Goal: Task Accomplishment & Management: Complete application form

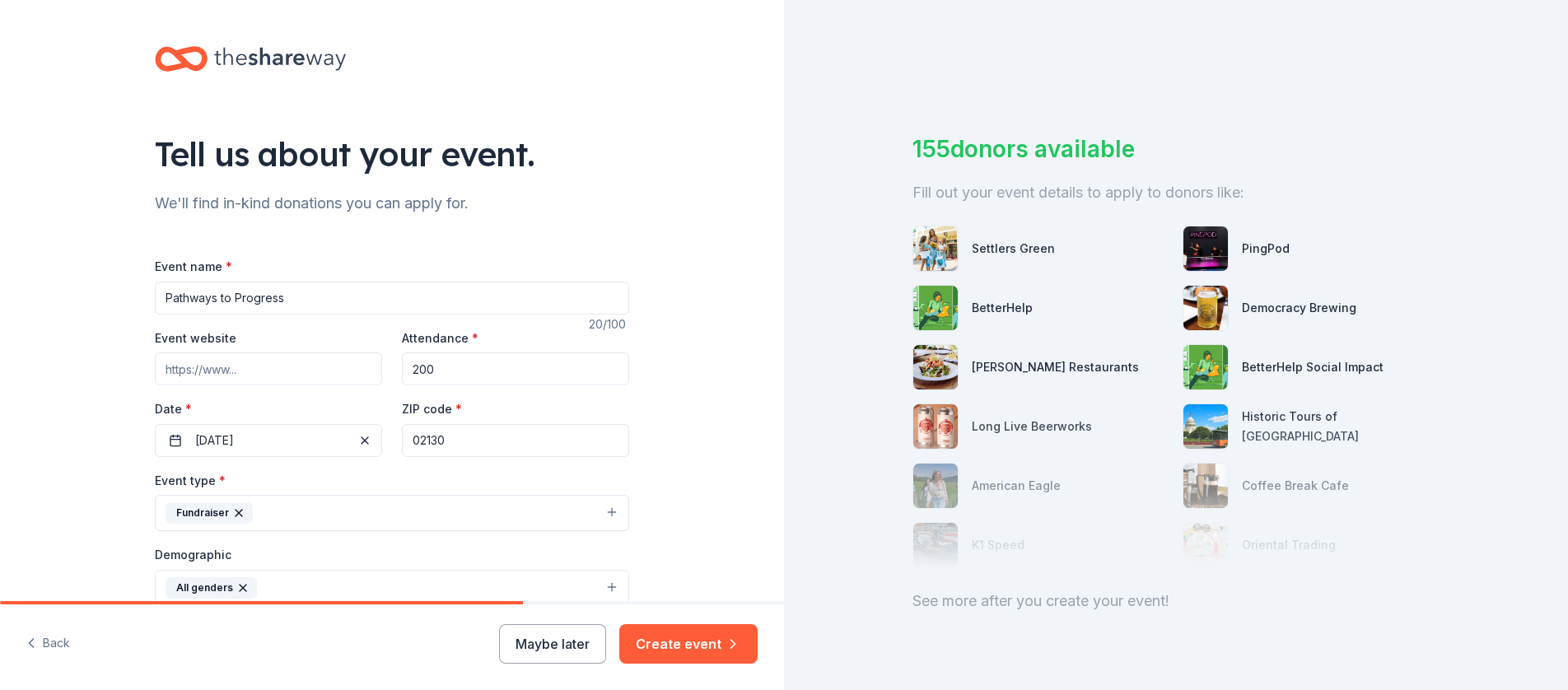
scroll to position [42, 0]
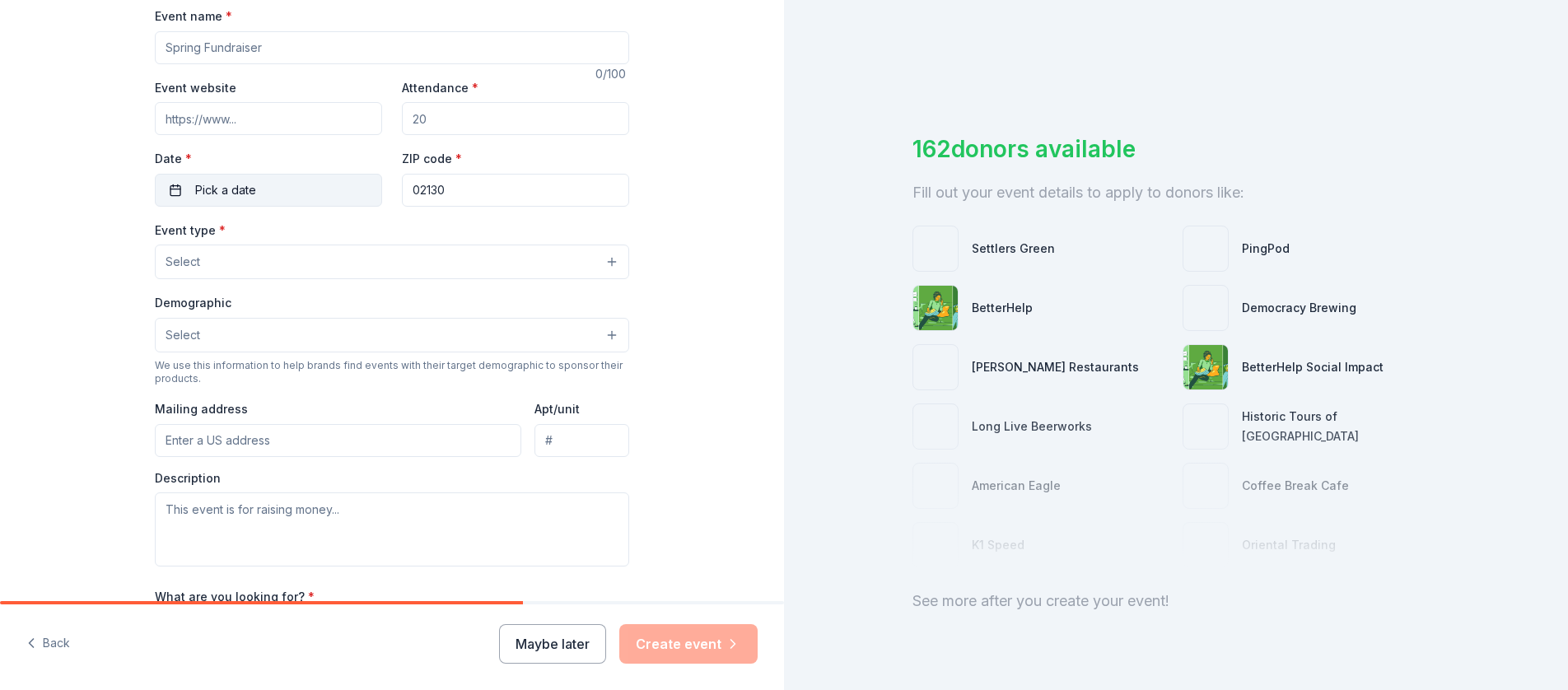
scroll to position [268, 0]
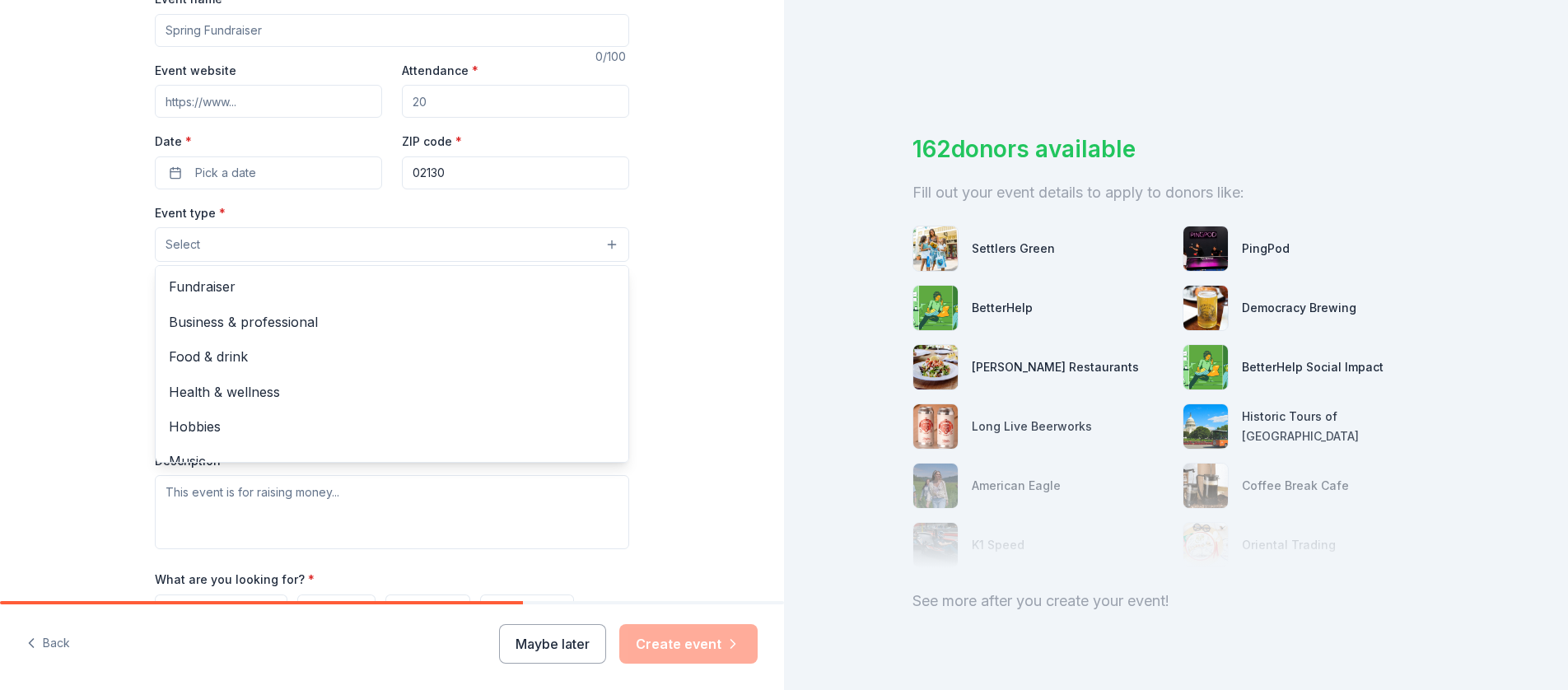
click at [463, 239] on button "Select" at bounding box center [392, 245] width 475 height 34
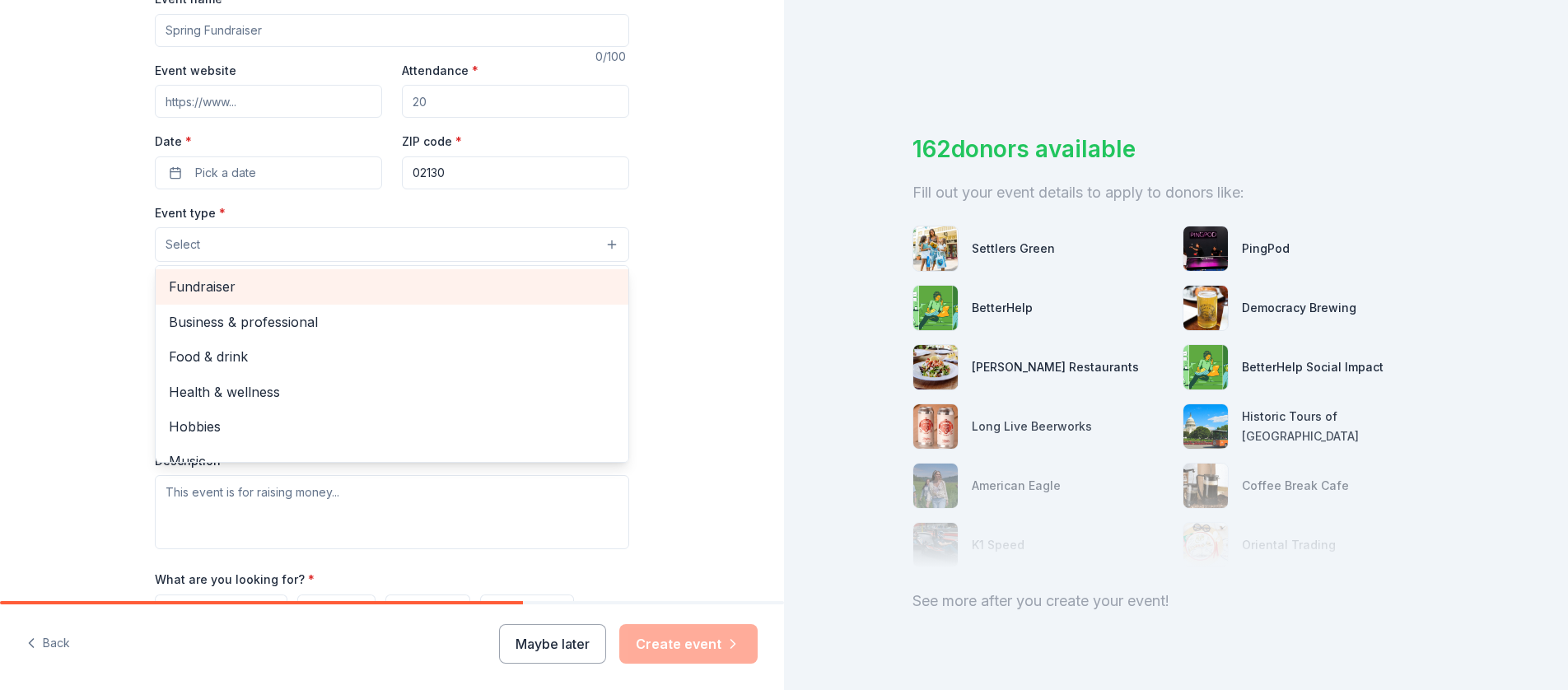
click at [286, 282] on span "Fundraiser" at bounding box center [392, 286] width 446 height 21
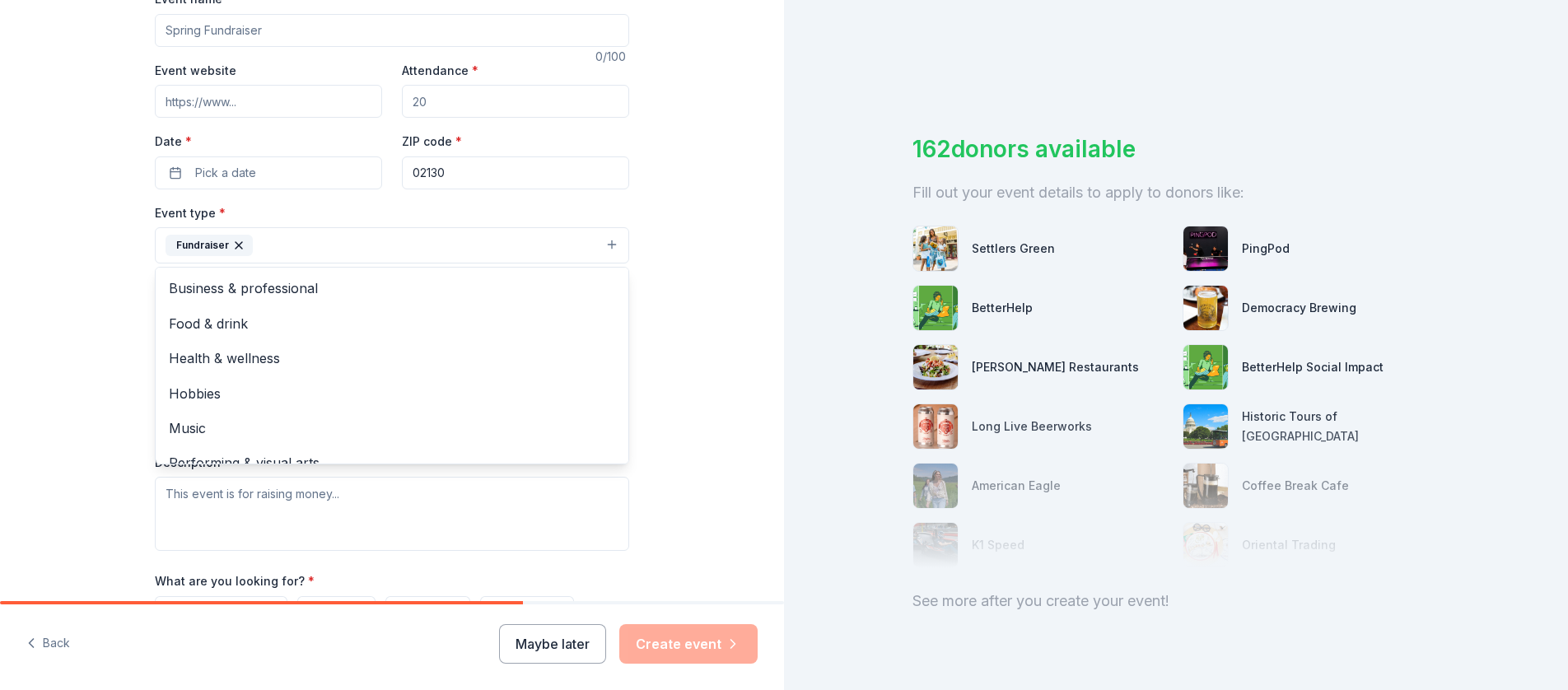
click at [699, 386] on div "Tell us about your event. We'll find in-kind donations you can apply for. Event…" at bounding box center [392, 280] width 784 height 1098
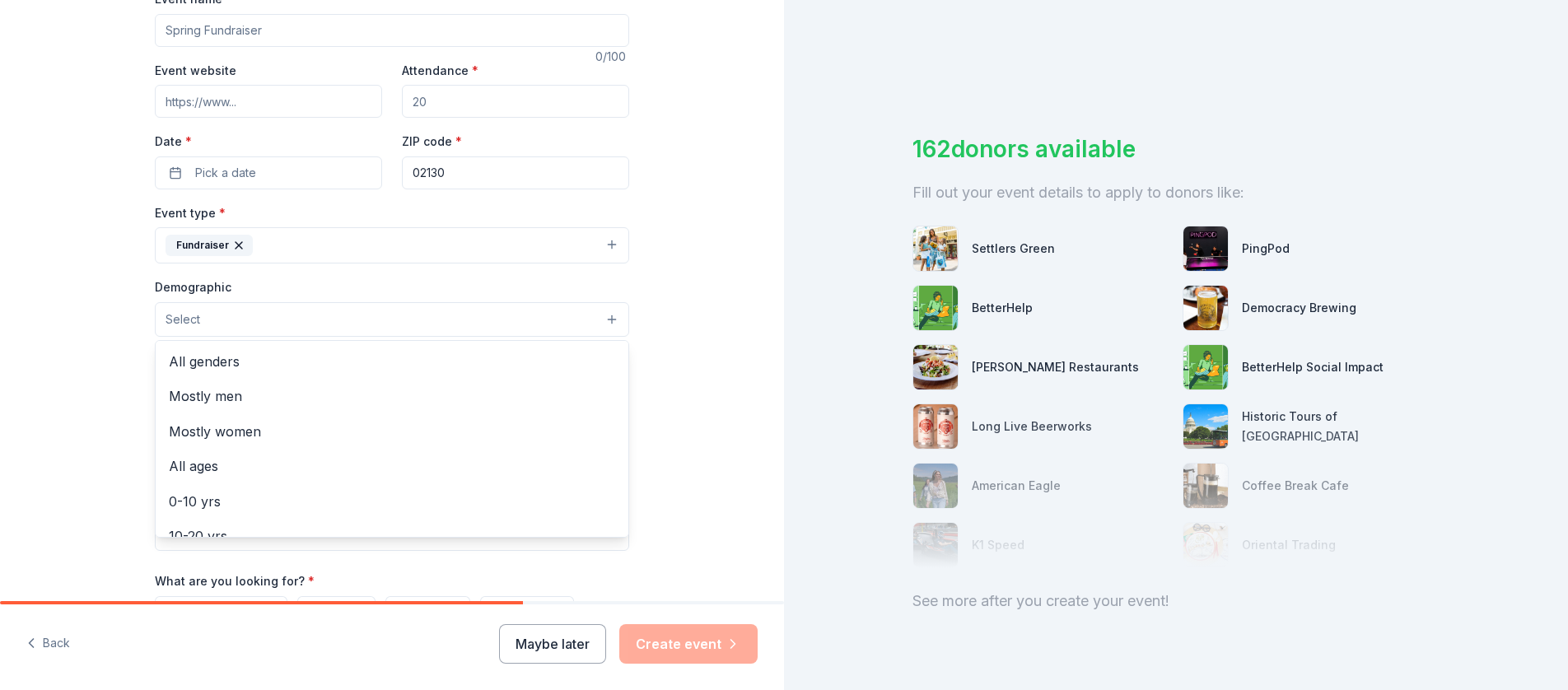
click at [593, 311] on button "Select" at bounding box center [392, 320] width 475 height 34
click at [437, 353] on span "All genders" at bounding box center [392, 362] width 446 height 21
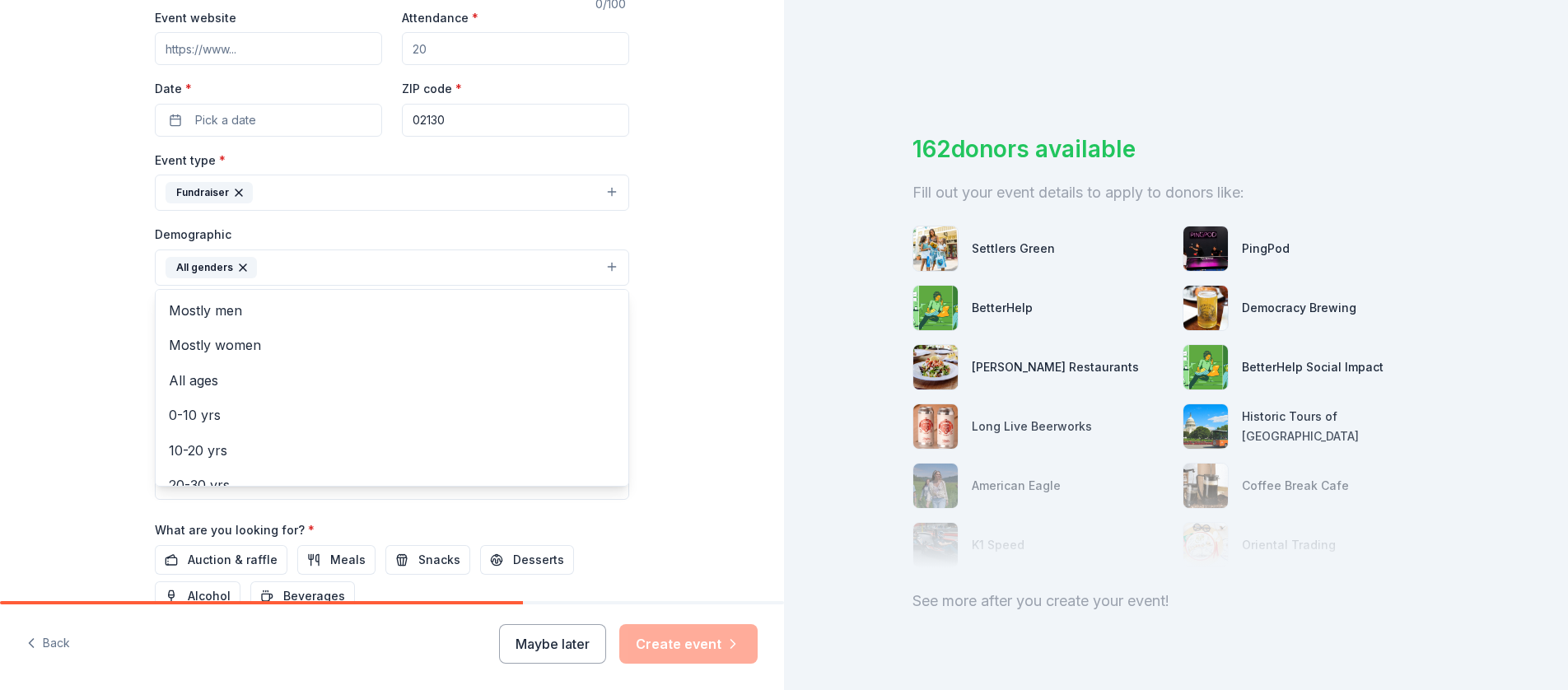
click at [687, 528] on div "Tell us about your event. We'll find in-kind donations you can apply for. Event…" at bounding box center [392, 229] width 784 height 1100
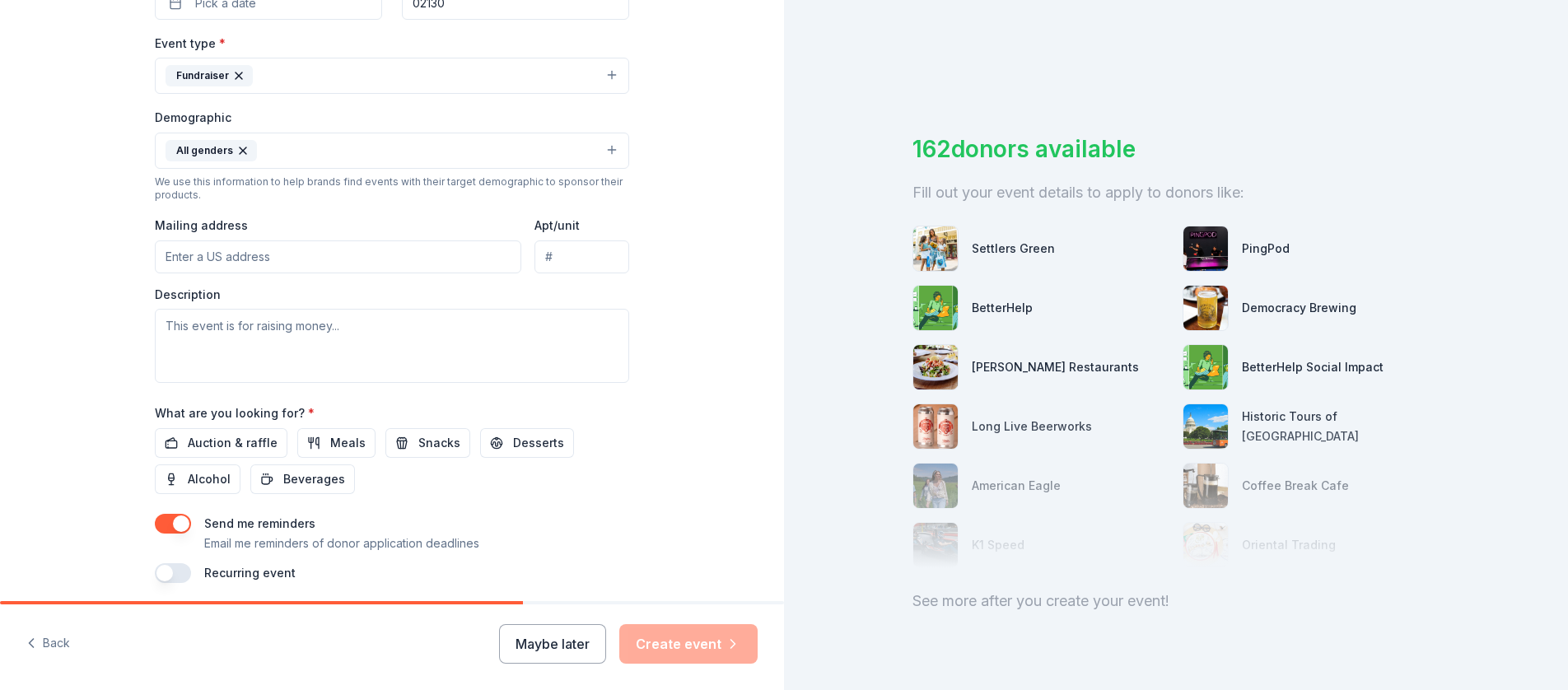
scroll to position [440, 0]
click at [355, 251] on input "Mailing address" at bounding box center [338, 255] width 367 height 33
type input "[STREET_ADDRESS]"
click at [293, 337] on textarea at bounding box center [392, 343] width 475 height 74
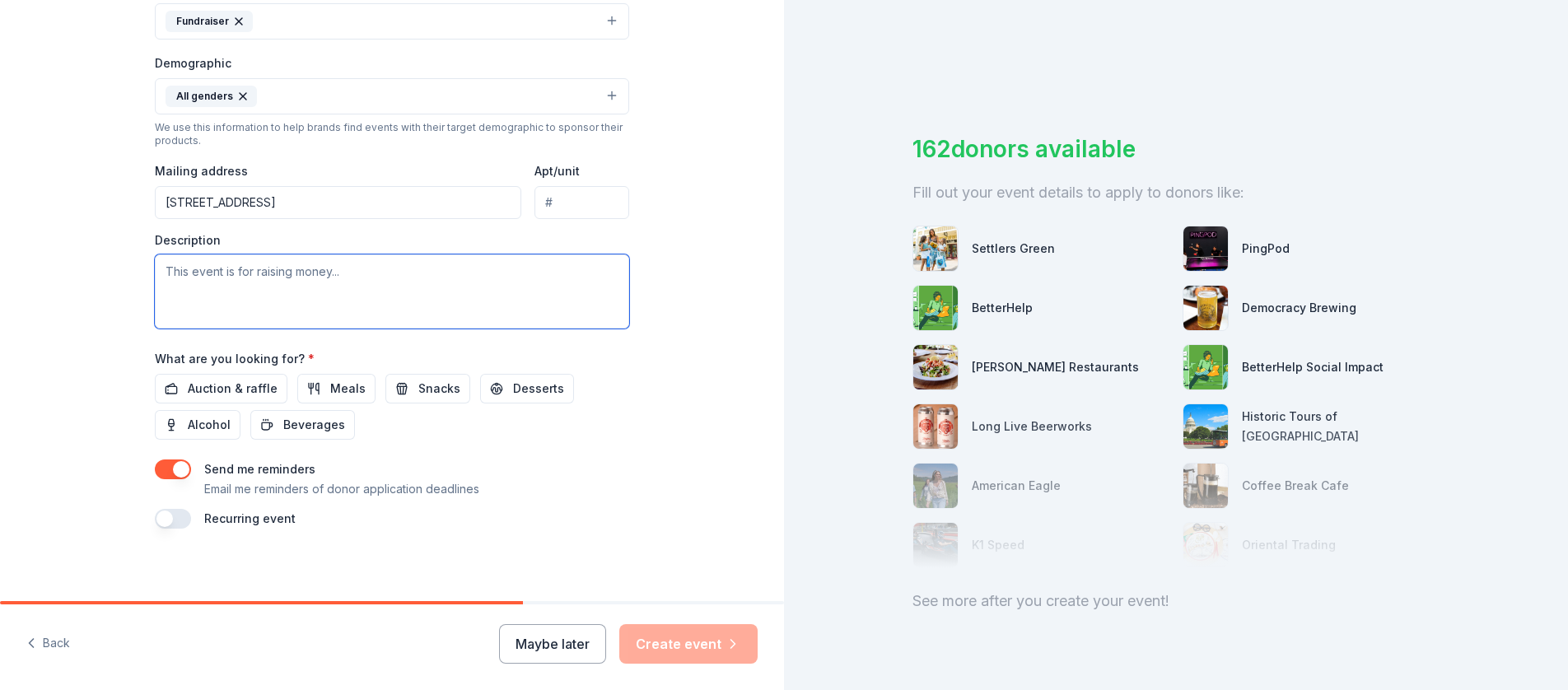
scroll to position [499, 0]
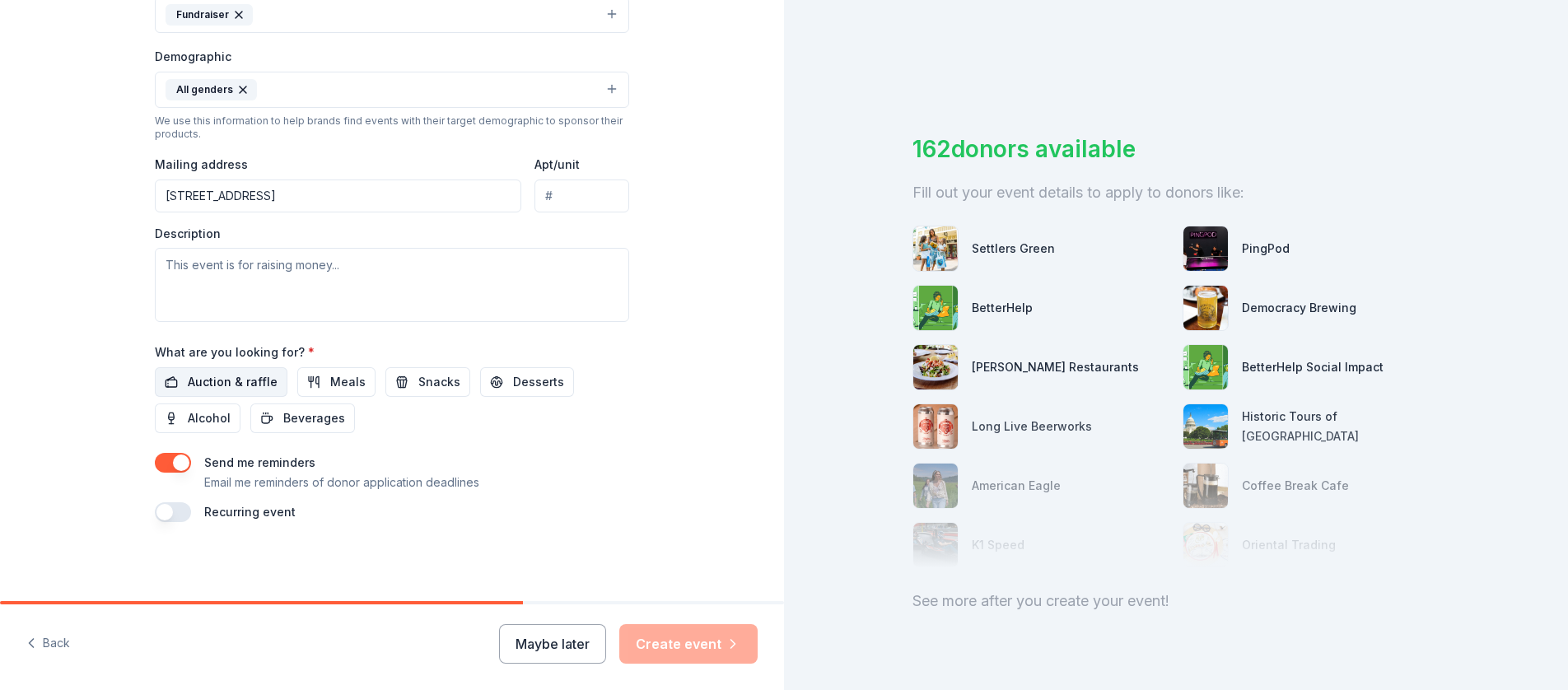
click at [229, 382] on span "Auction & raffle" at bounding box center [233, 382] width 90 height 20
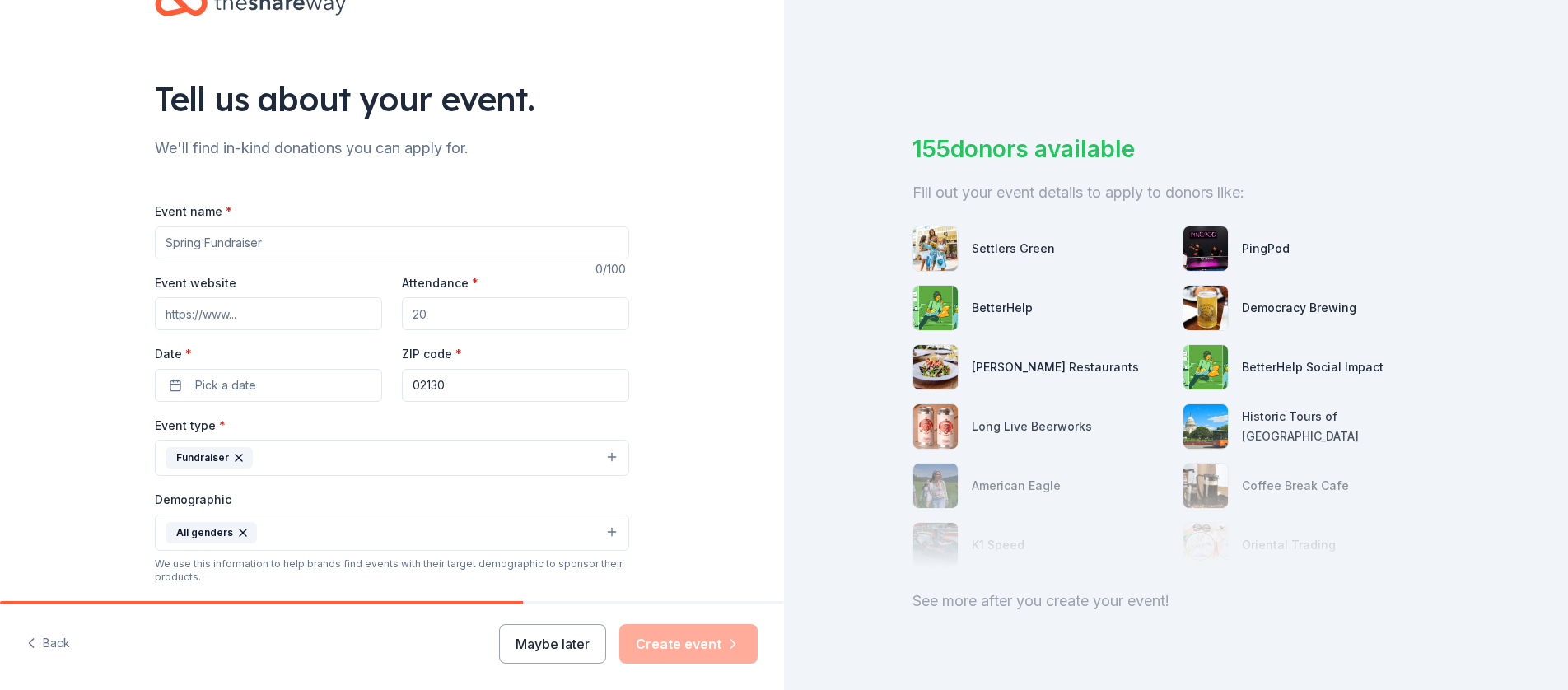
scroll to position [54, 0]
click at [319, 317] on input "Event website" at bounding box center [269, 315] width 228 height 33
paste input "https://givebutter.com/Na5SLe"
type input "https://givebutter.com/Na5SLe"
click at [458, 306] on input "Attendance *" at bounding box center [516, 315] width 228 height 33
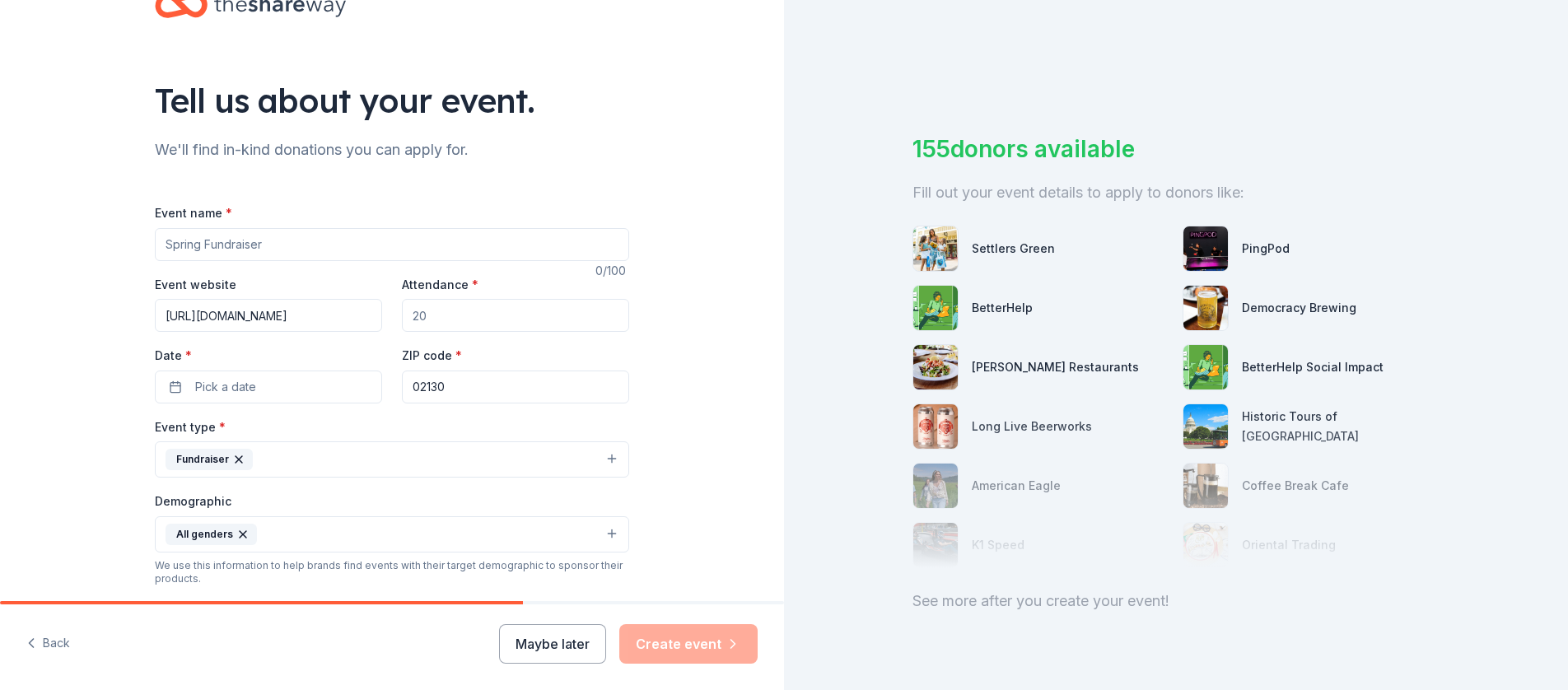
type input "200"
click at [365, 245] on input "Event name *" at bounding box center [392, 244] width 475 height 33
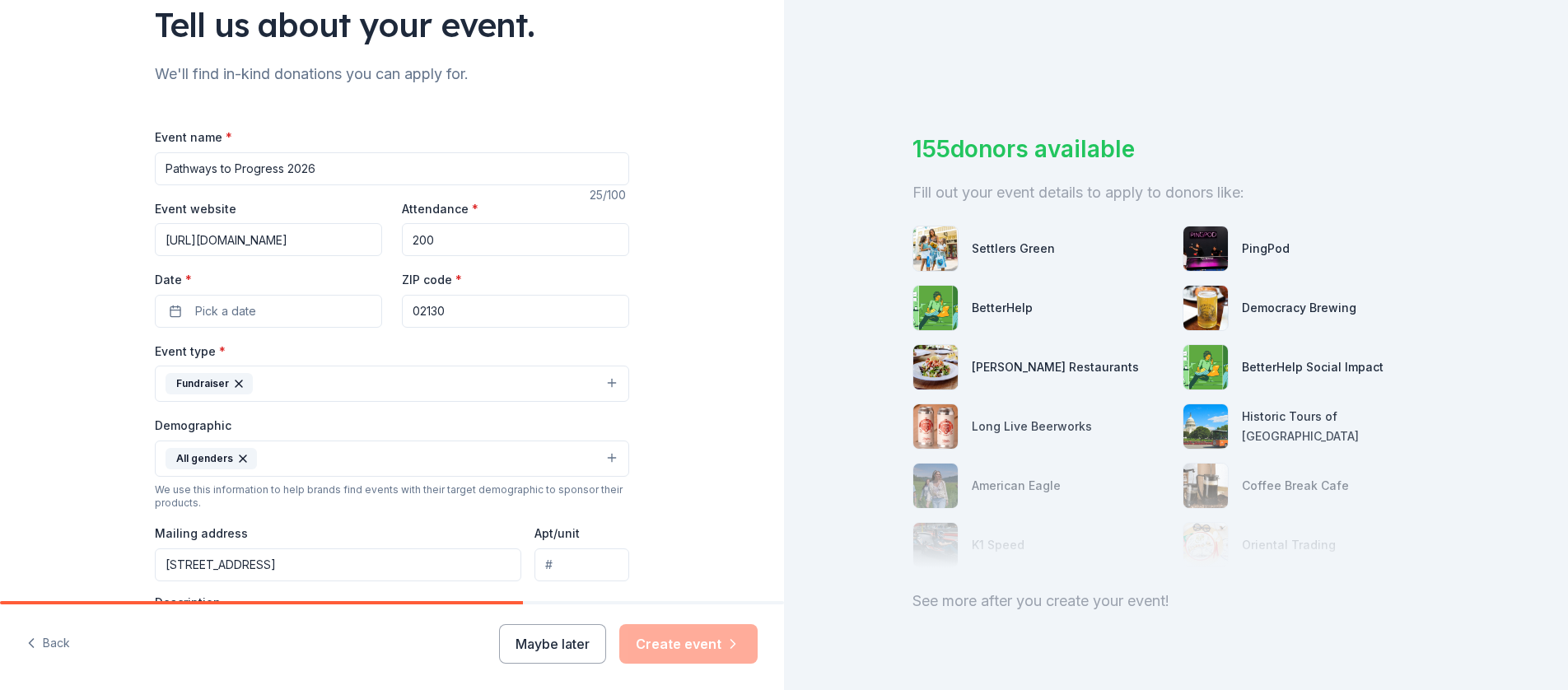
scroll to position [138, 0]
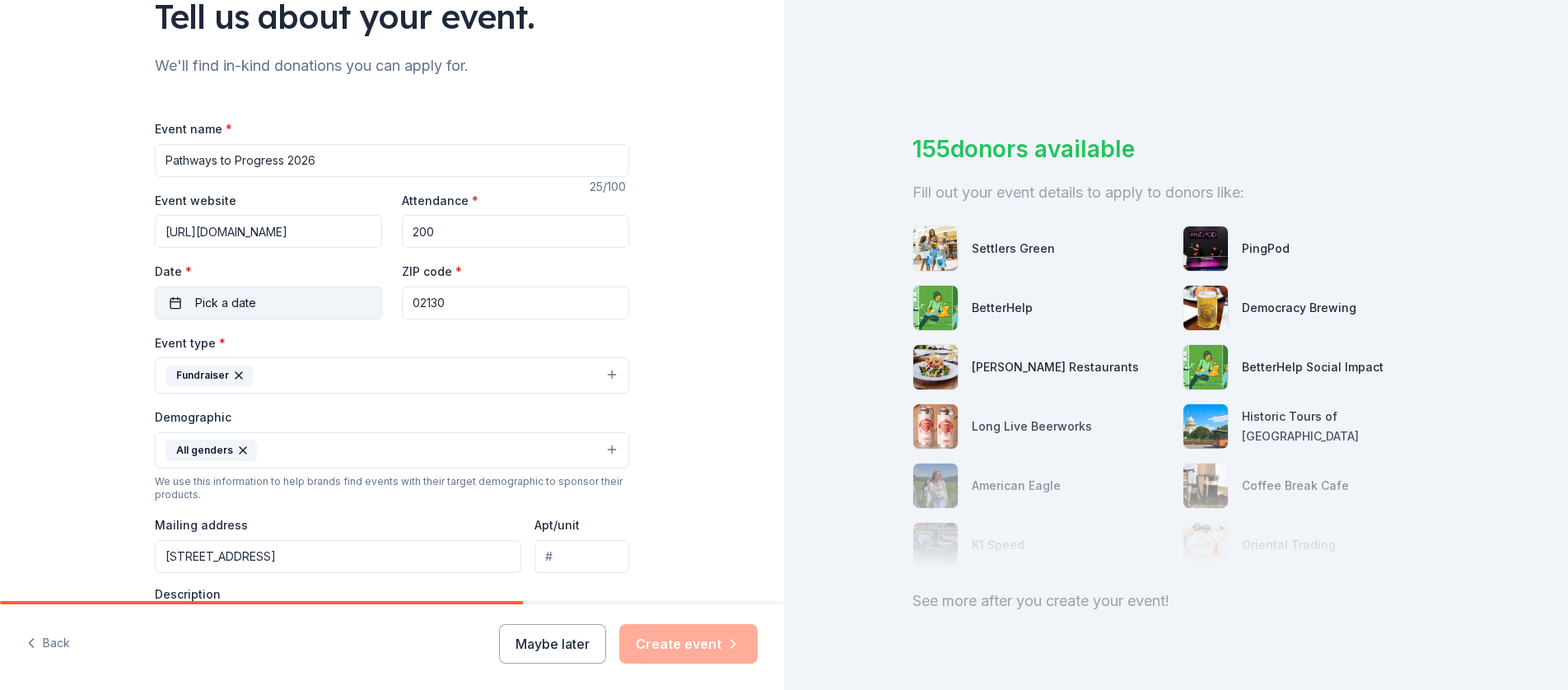
type input "Pathways to Progress 2026"
click at [263, 304] on button "Pick a date" at bounding box center [269, 302] width 228 height 33
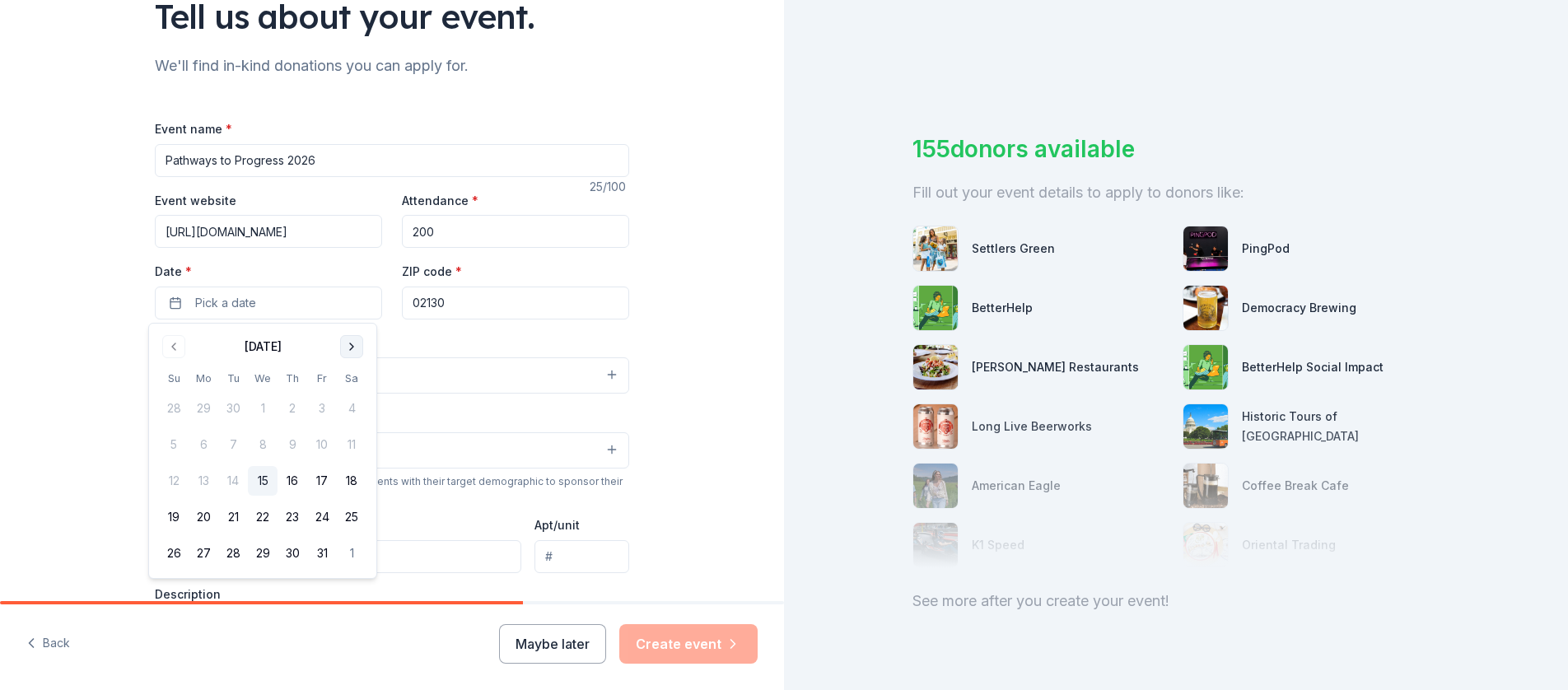
click at [349, 345] on button "Go to next month" at bounding box center [351, 346] width 23 height 23
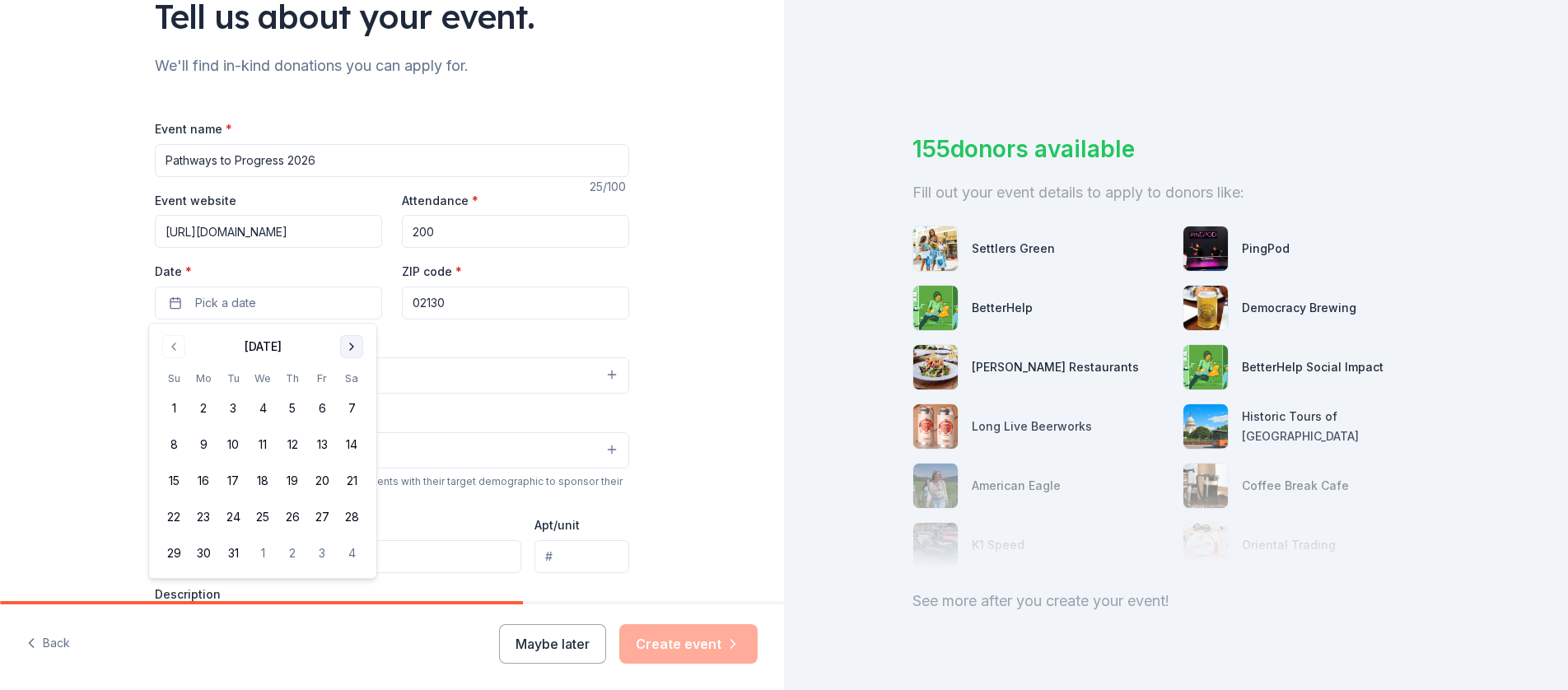
click at [349, 345] on button "Go to next month" at bounding box center [351, 346] width 23 height 23
click at [297, 442] on button "11" at bounding box center [292, 444] width 30 height 30
click at [654, 322] on div "Tell us about your event. We'll find in-kind donations you can apply for. Event…" at bounding box center [392, 412] width 784 height 1100
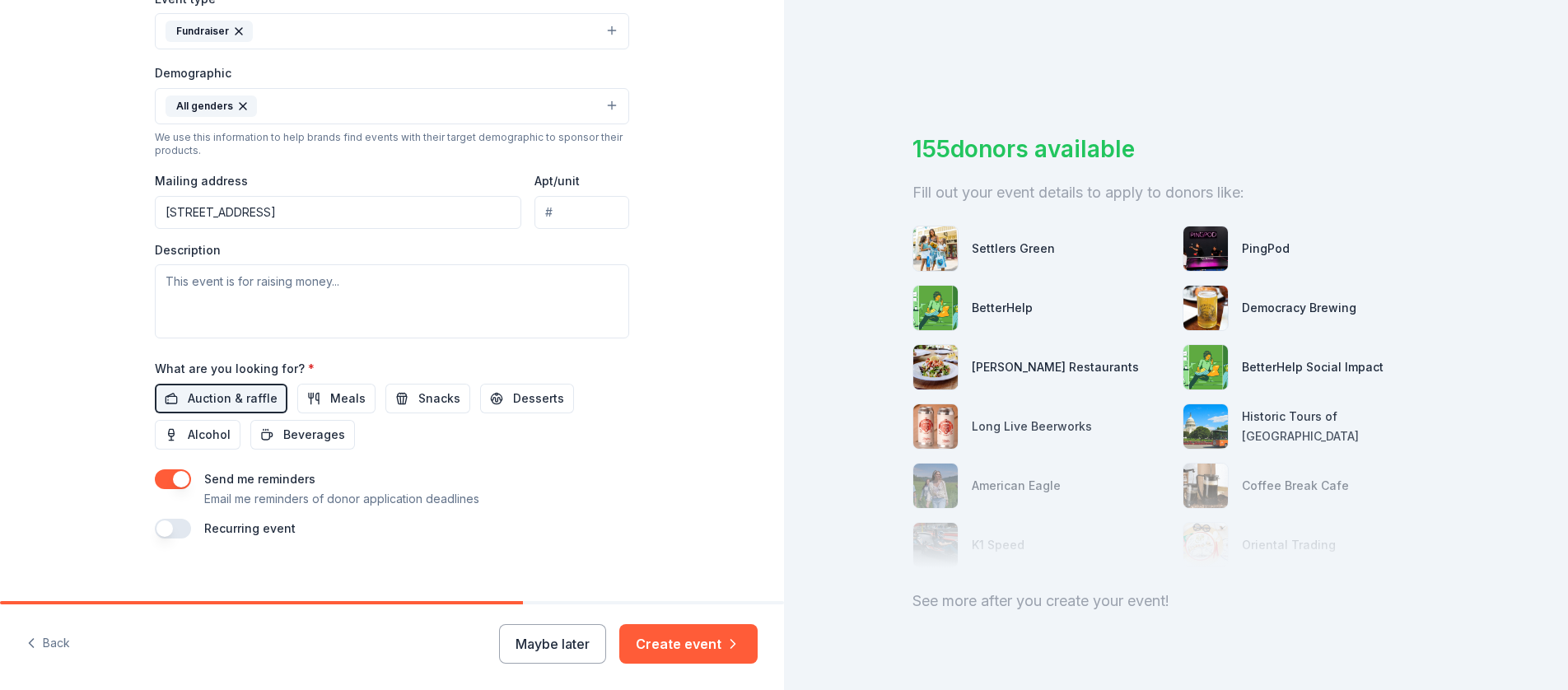
scroll to position [496, 0]
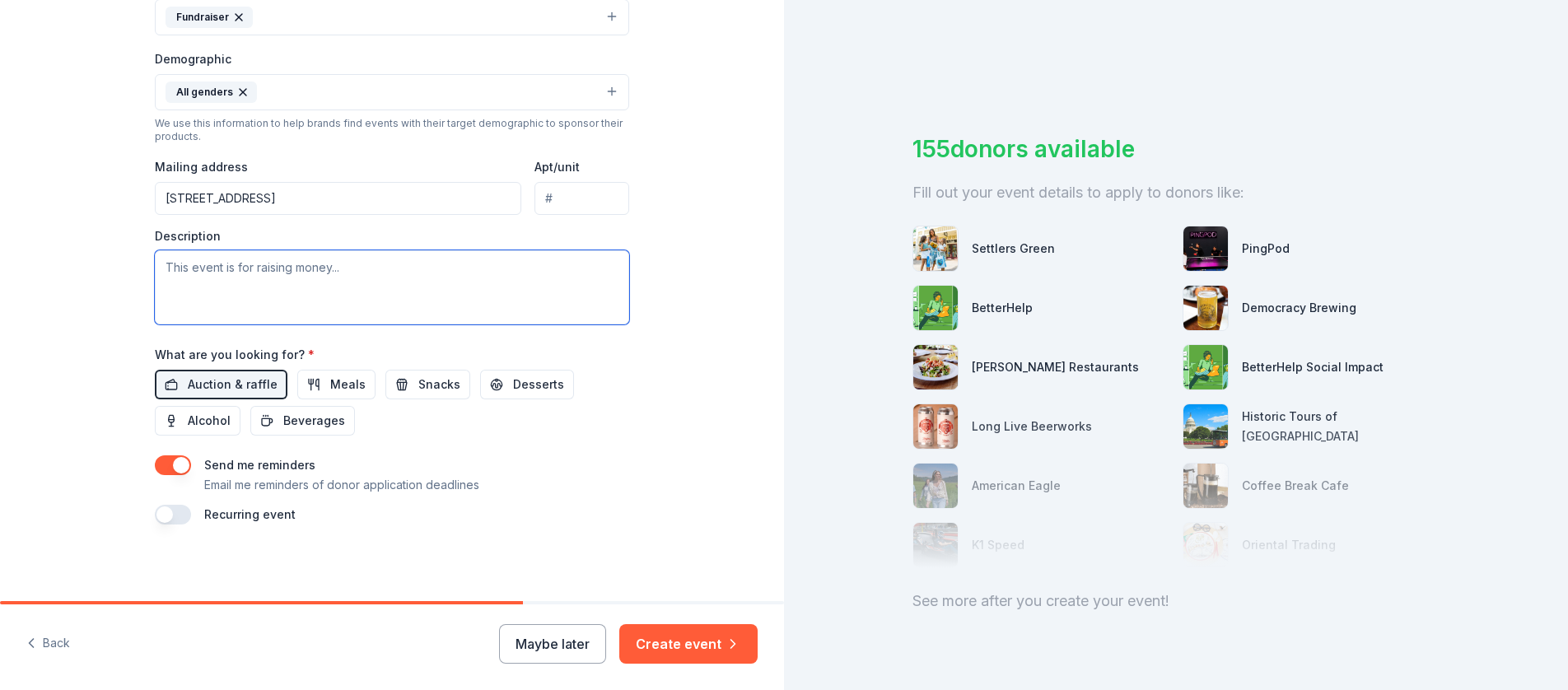
click at [445, 269] on textarea at bounding box center [392, 287] width 475 height 74
paste textarea "Pathways to Progress: Building Communal Wealth for Boston's Middle Grade Youth …"
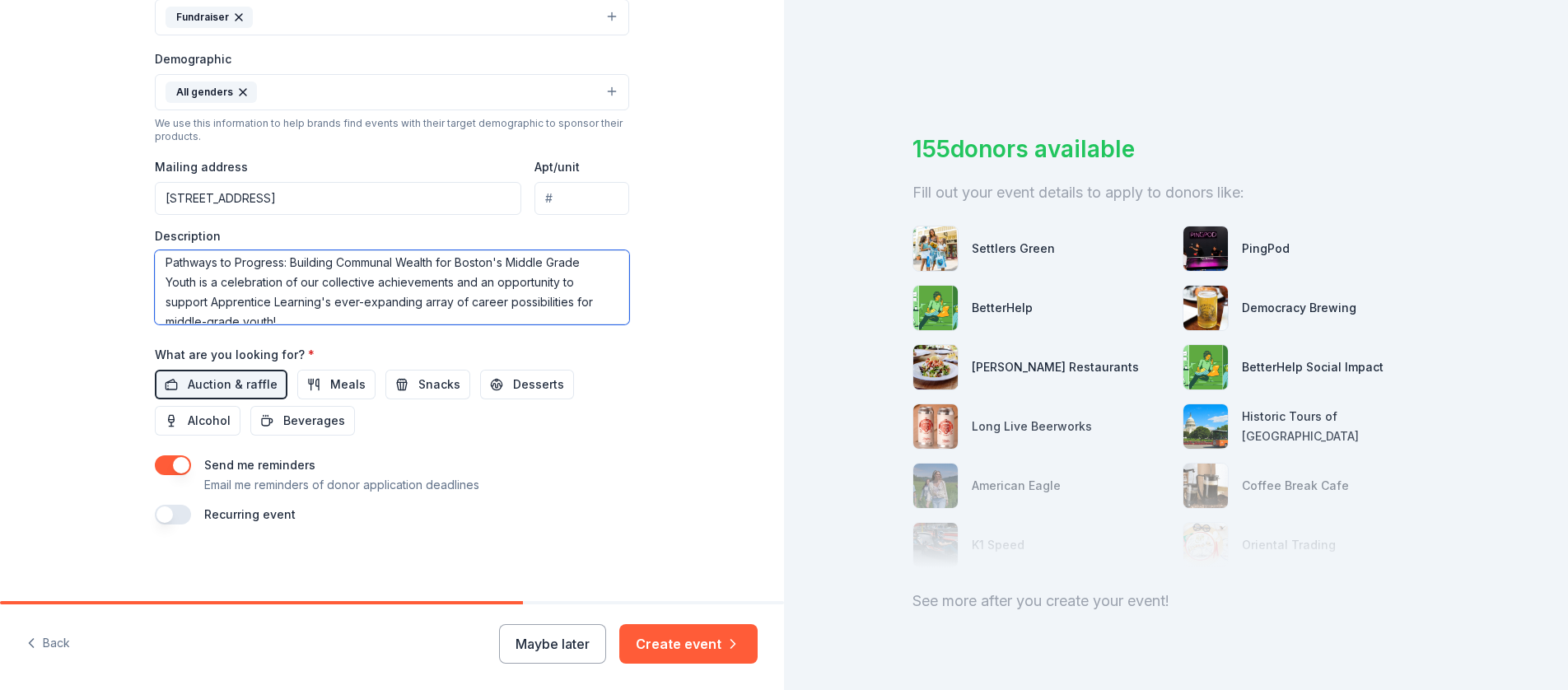
scroll to position [0, 0]
click at [158, 268] on textarea "Pathways to Progress: Building Communal Wealth for Boston's Middle Grade Youth …" at bounding box center [392, 287] width 475 height 74
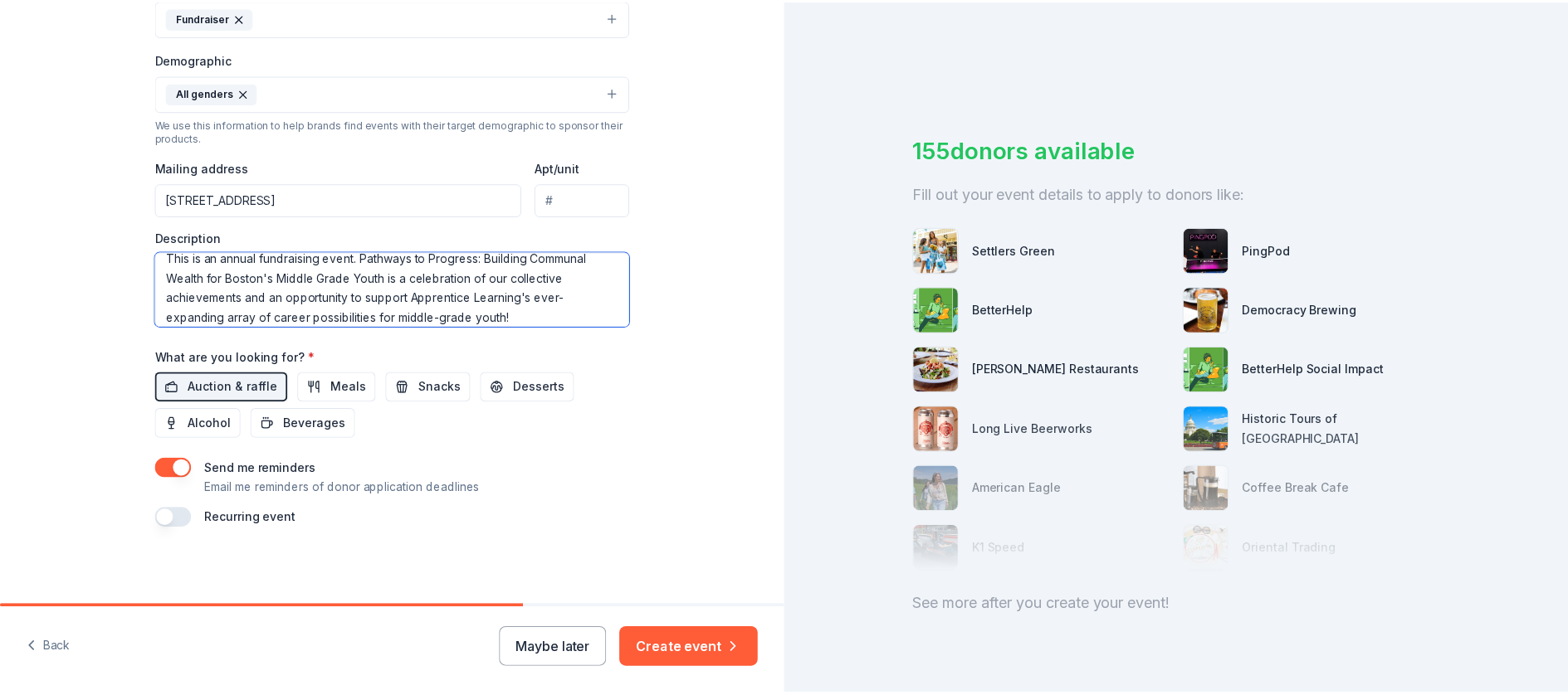
scroll to position [20, 0]
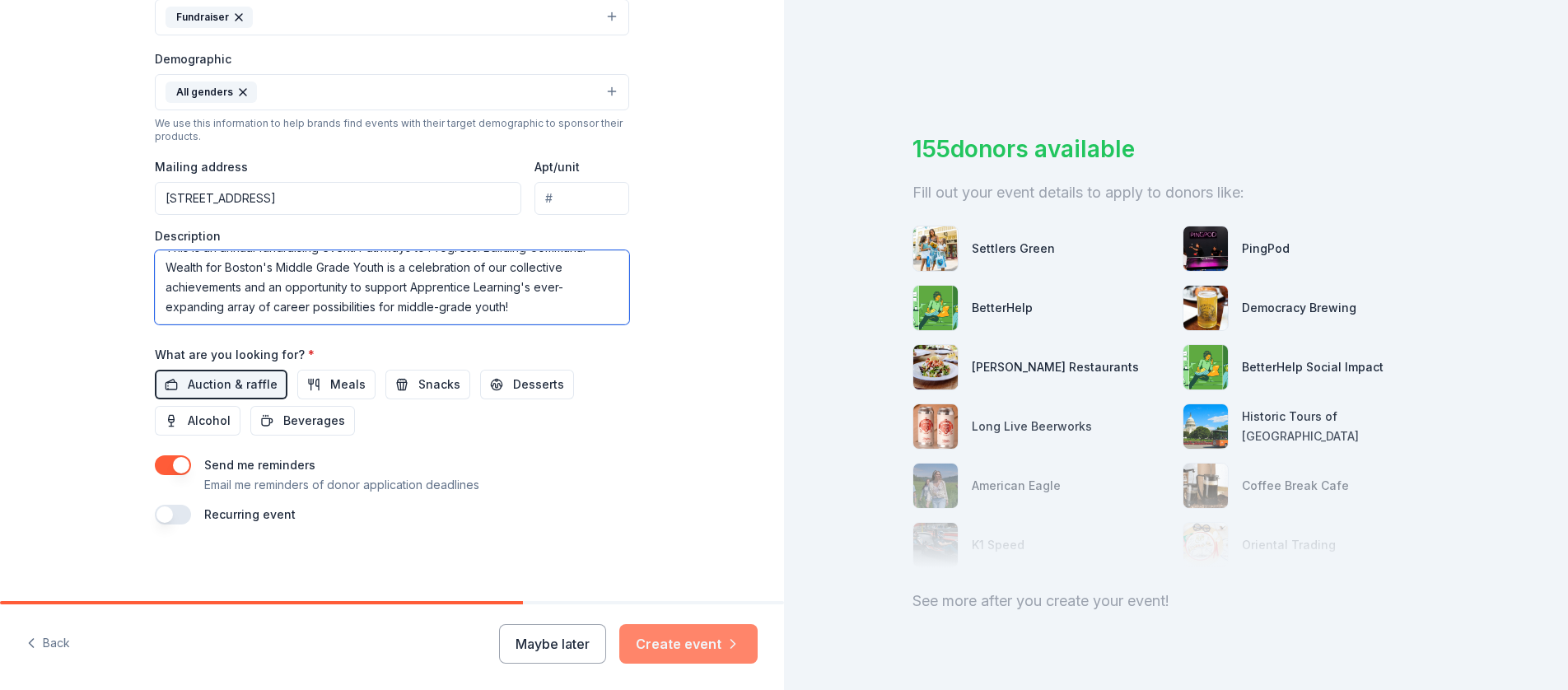
type textarea "This is an annual fundraising event. Pathways to Progress: Building Communal We…"
click at [706, 644] on button "Create event" at bounding box center [688, 643] width 139 height 39
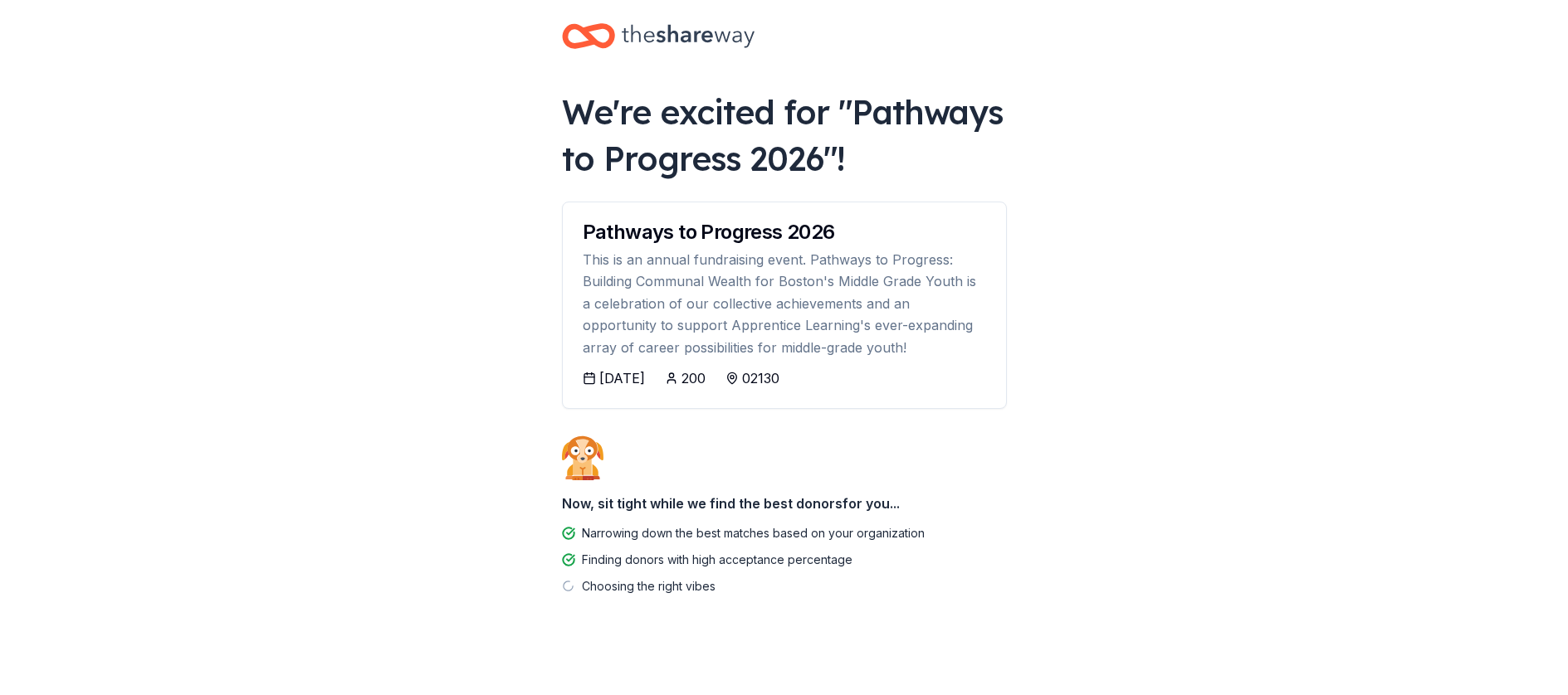
scroll to position [18, 0]
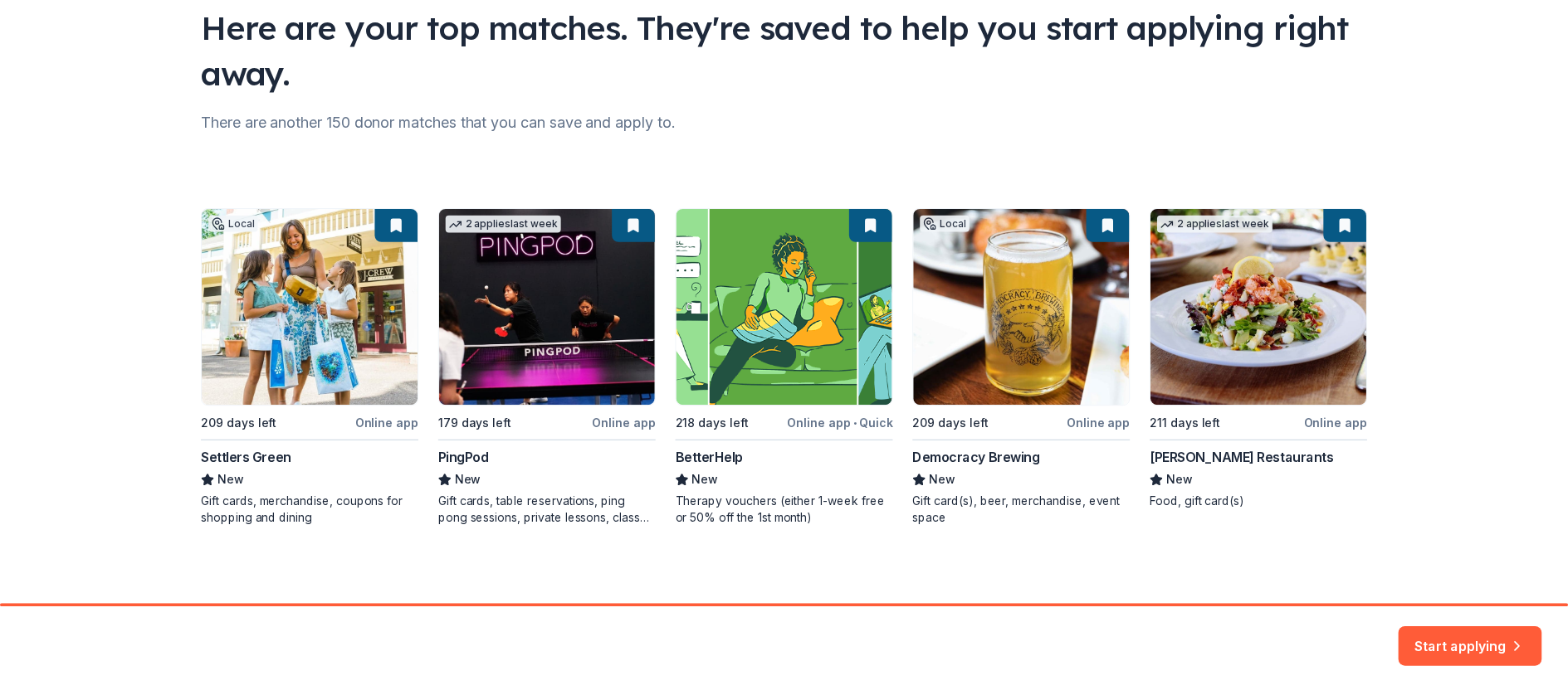
scroll to position [132, 0]
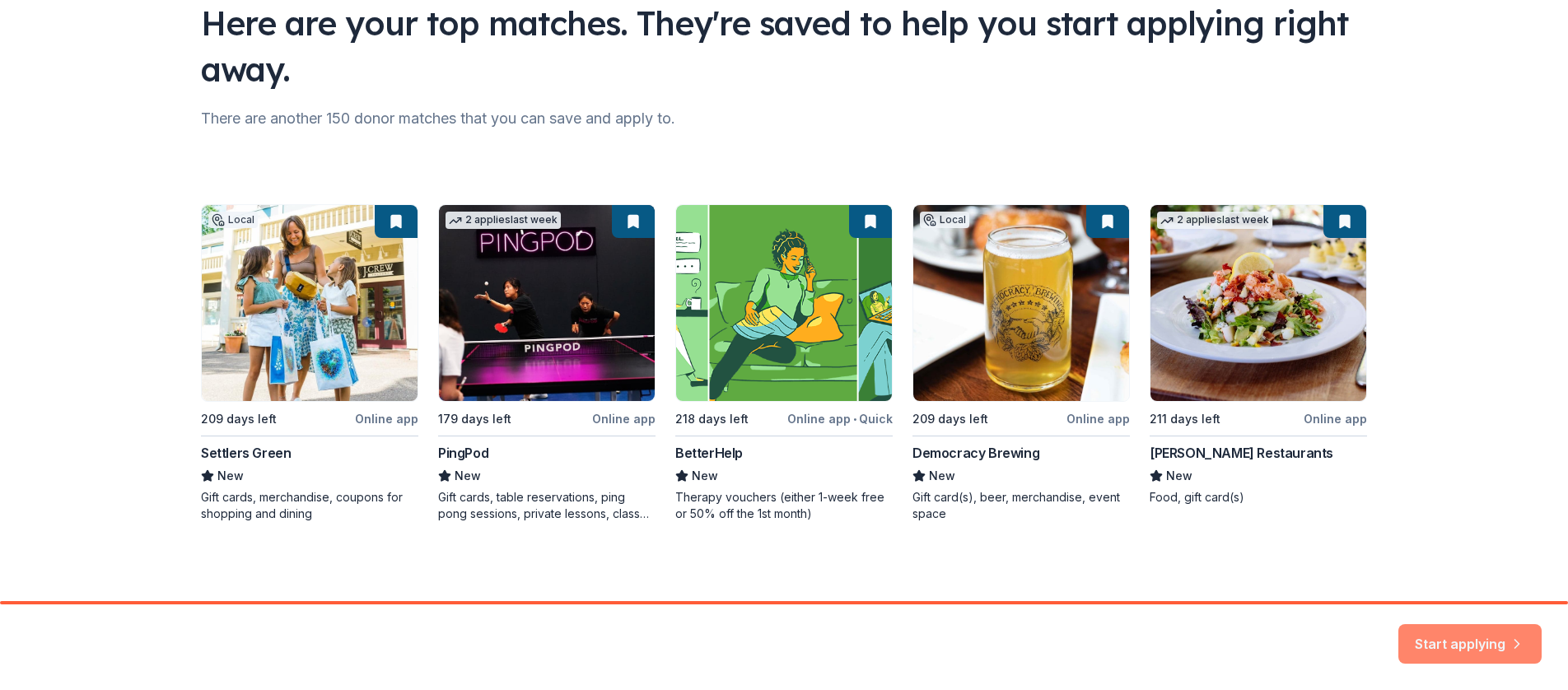
click at [1442, 640] on button "Start applying" at bounding box center [1470, 634] width 144 height 39
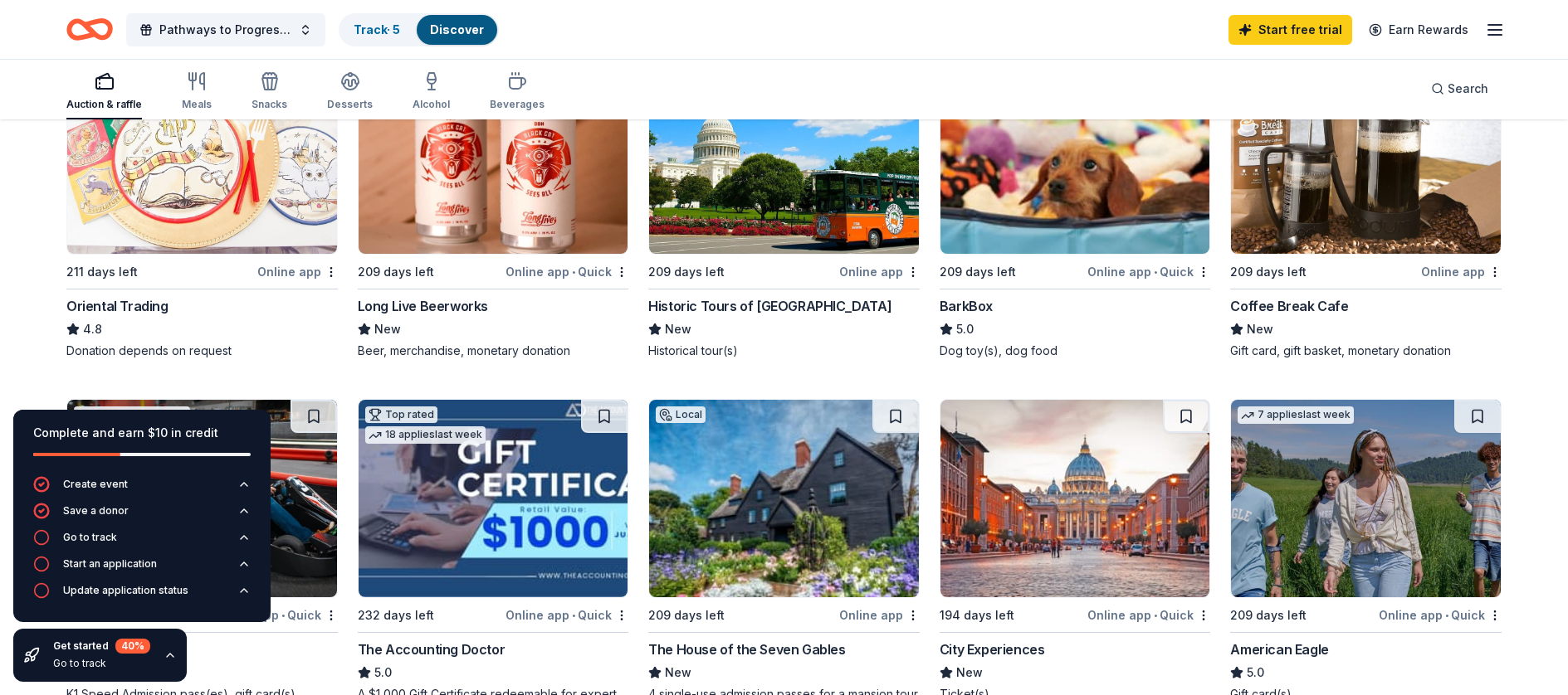
scroll to position [584, 0]
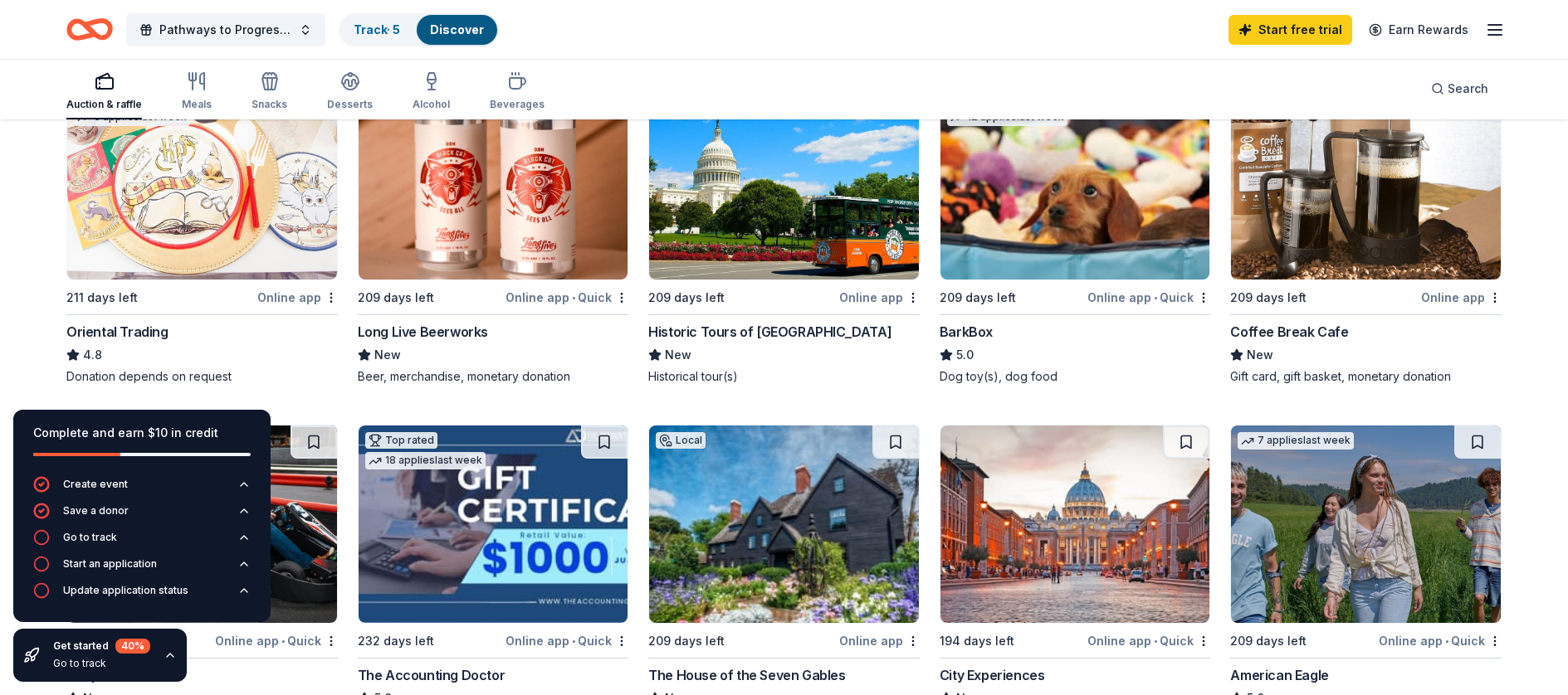
click at [1116, 292] on div "Online app • Quick" at bounding box center [1148, 298] width 122 height 21
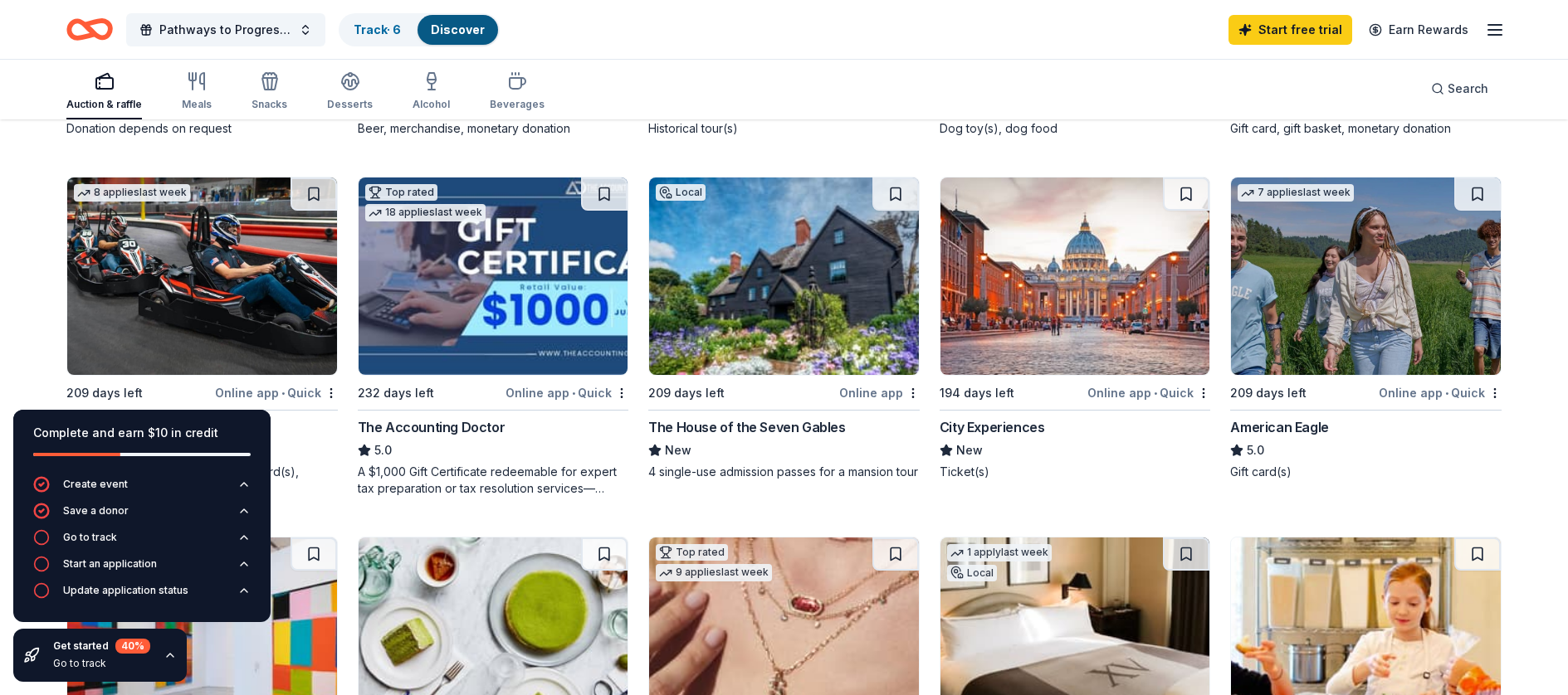
scroll to position [835, 0]
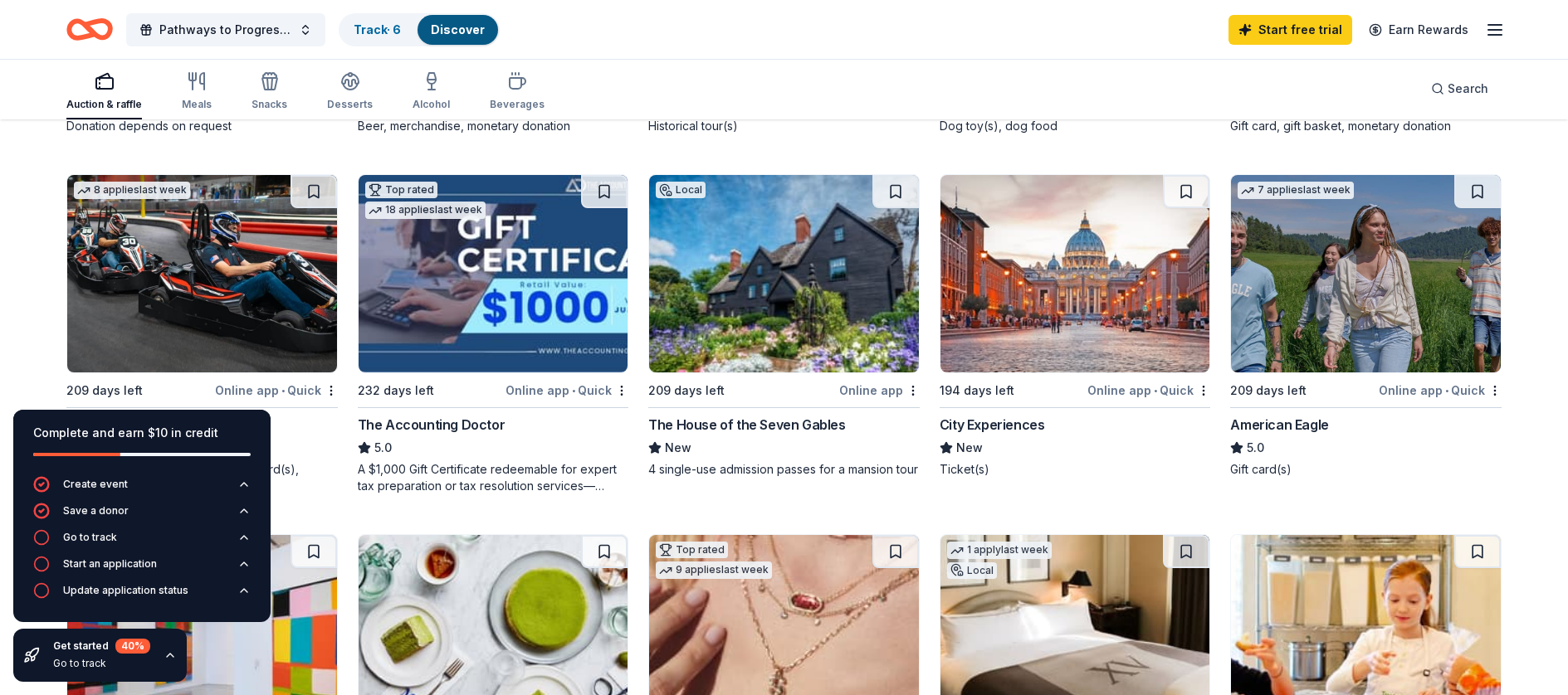
click at [241, 253] on img at bounding box center [203, 274] width 270 height 198
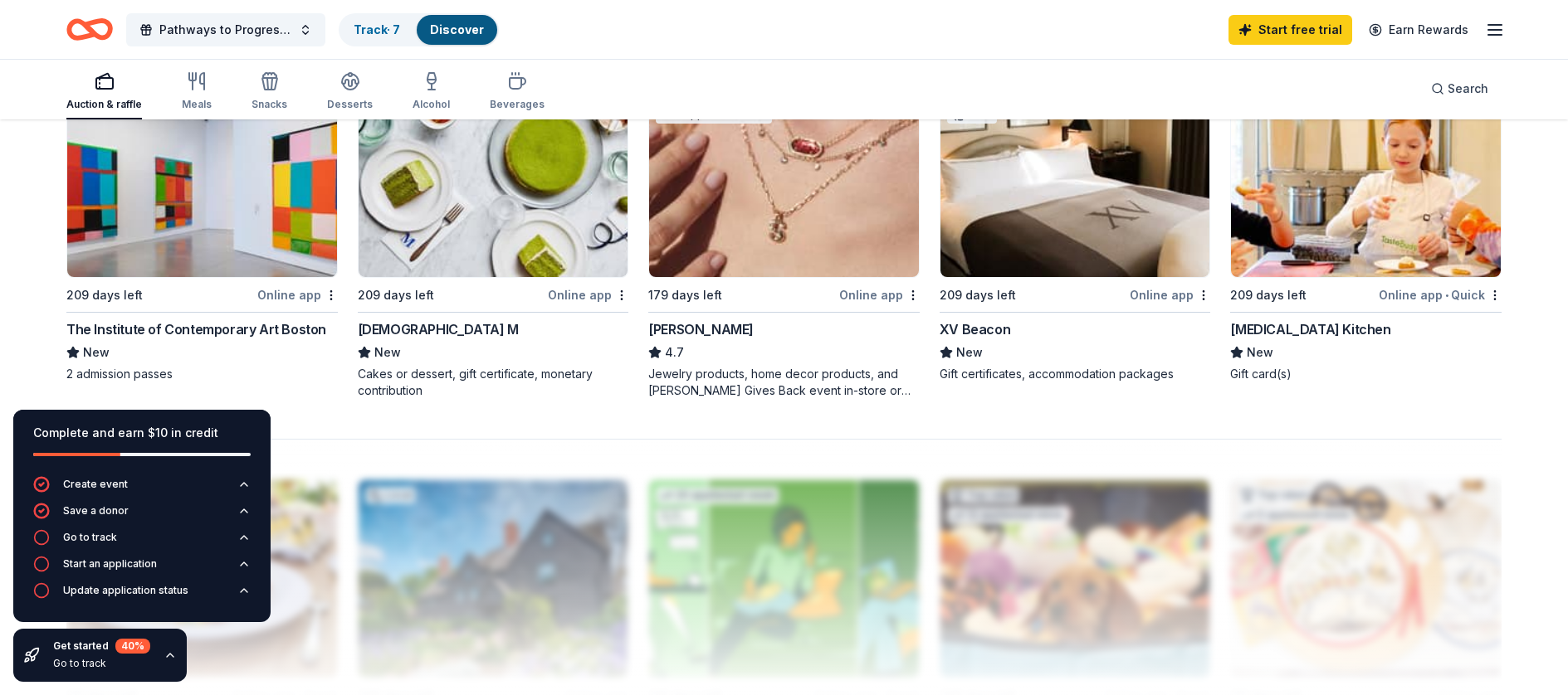
scroll to position [1284, 0]
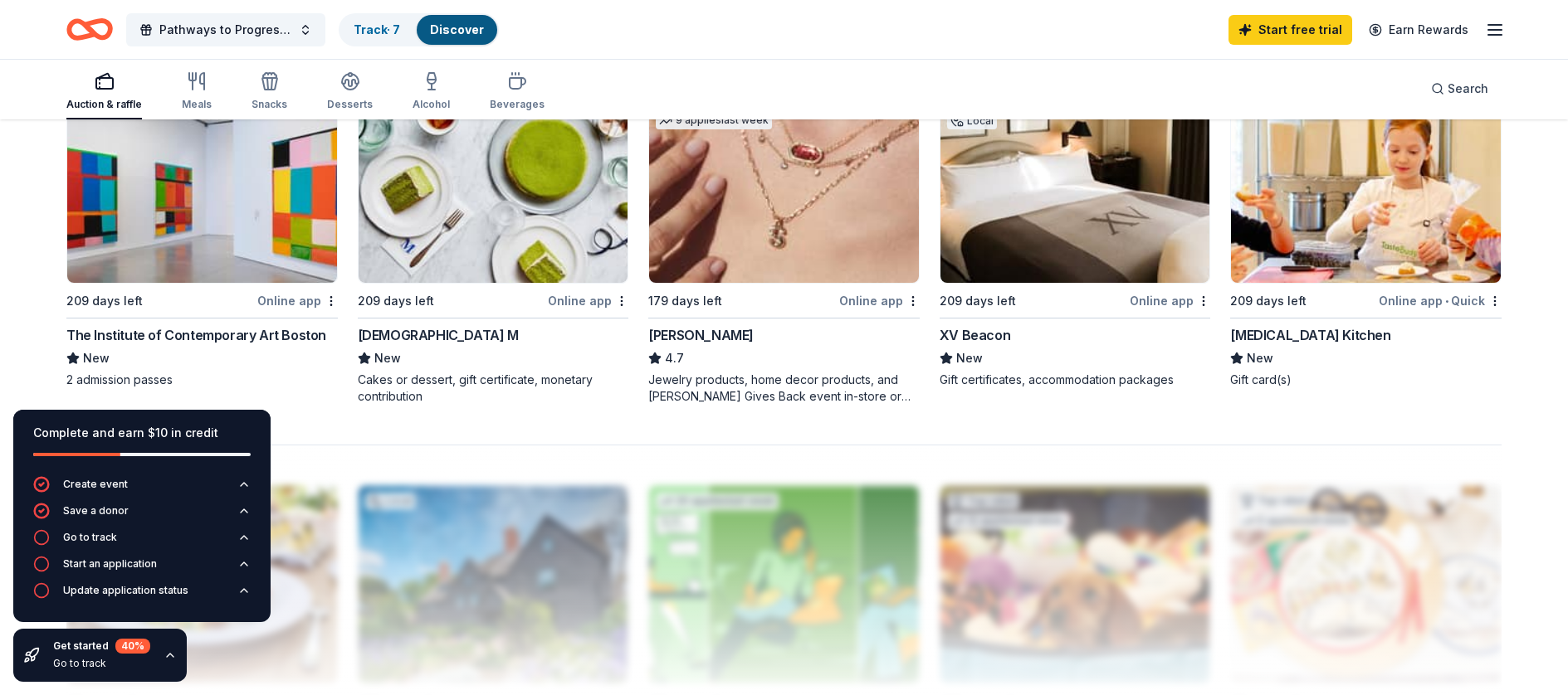
click at [217, 238] on img at bounding box center [203, 184] width 270 height 198
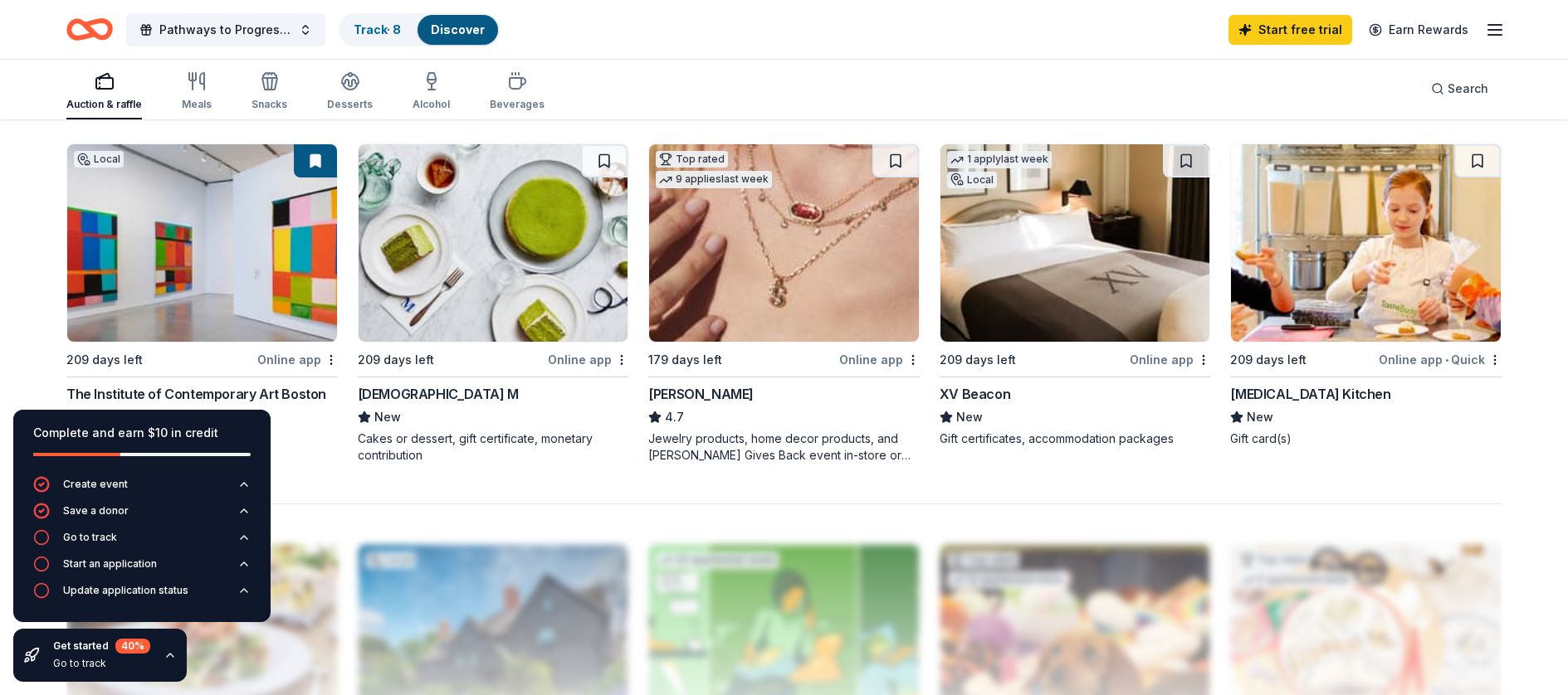
scroll to position [1216, 0]
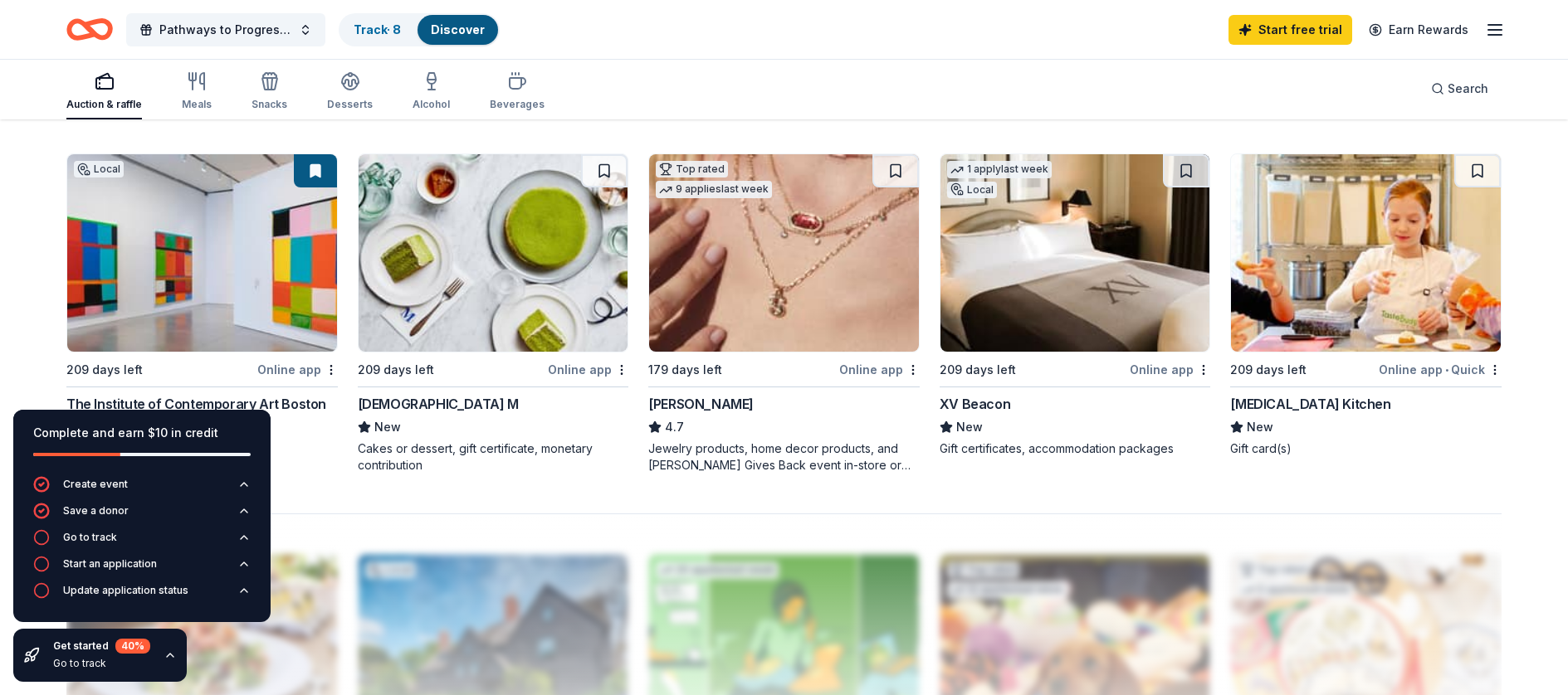
click at [491, 245] on img at bounding box center [494, 253] width 270 height 198
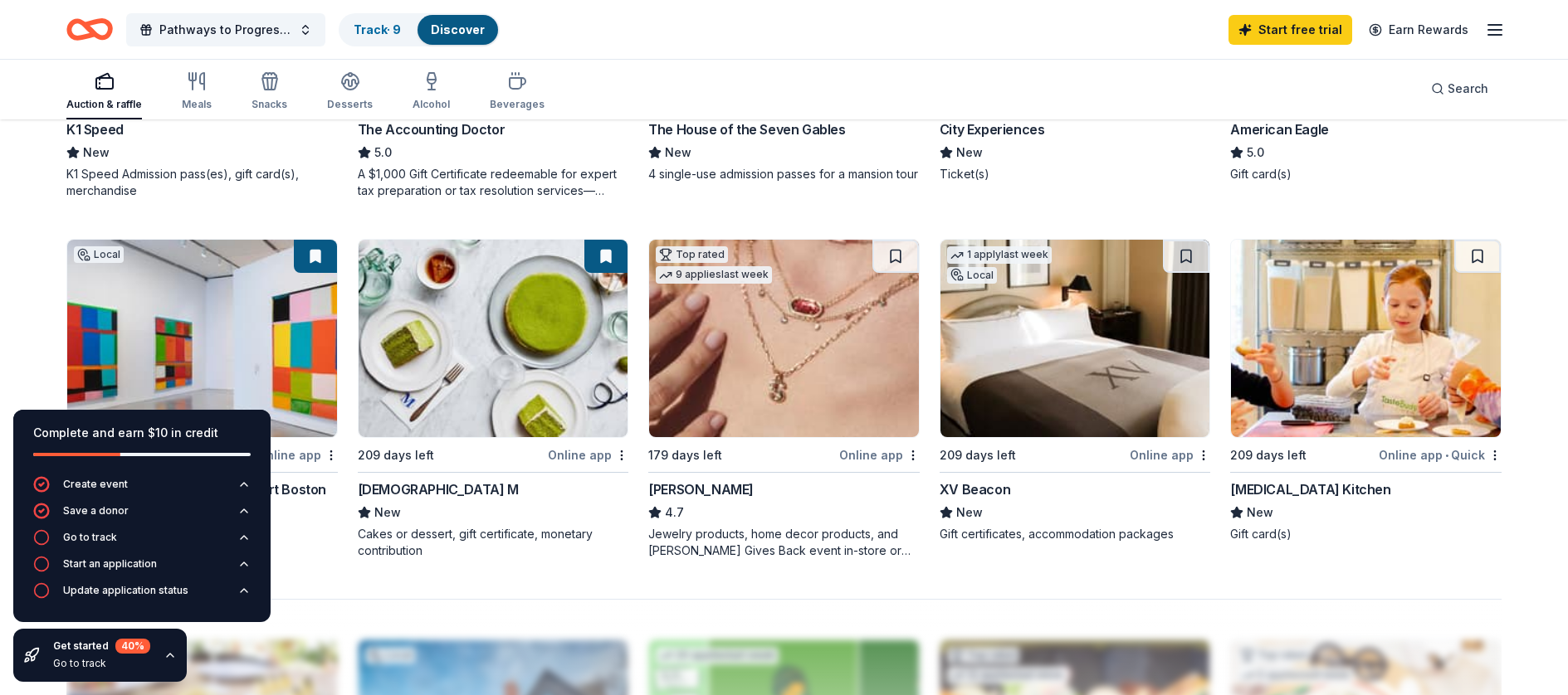
scroll to position [1147, 0]
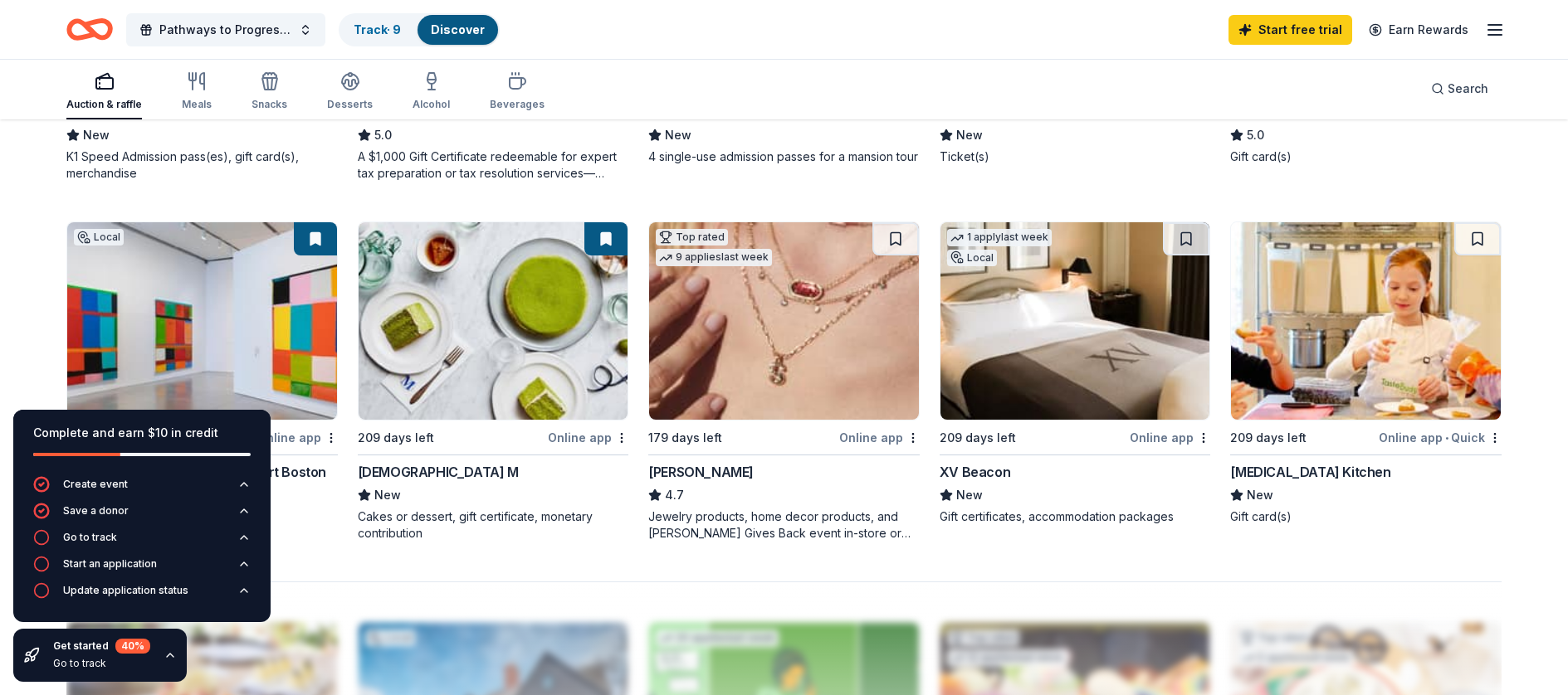
click at [1096, 316] on img at bounding box center [1075, 321] width 270 height 198
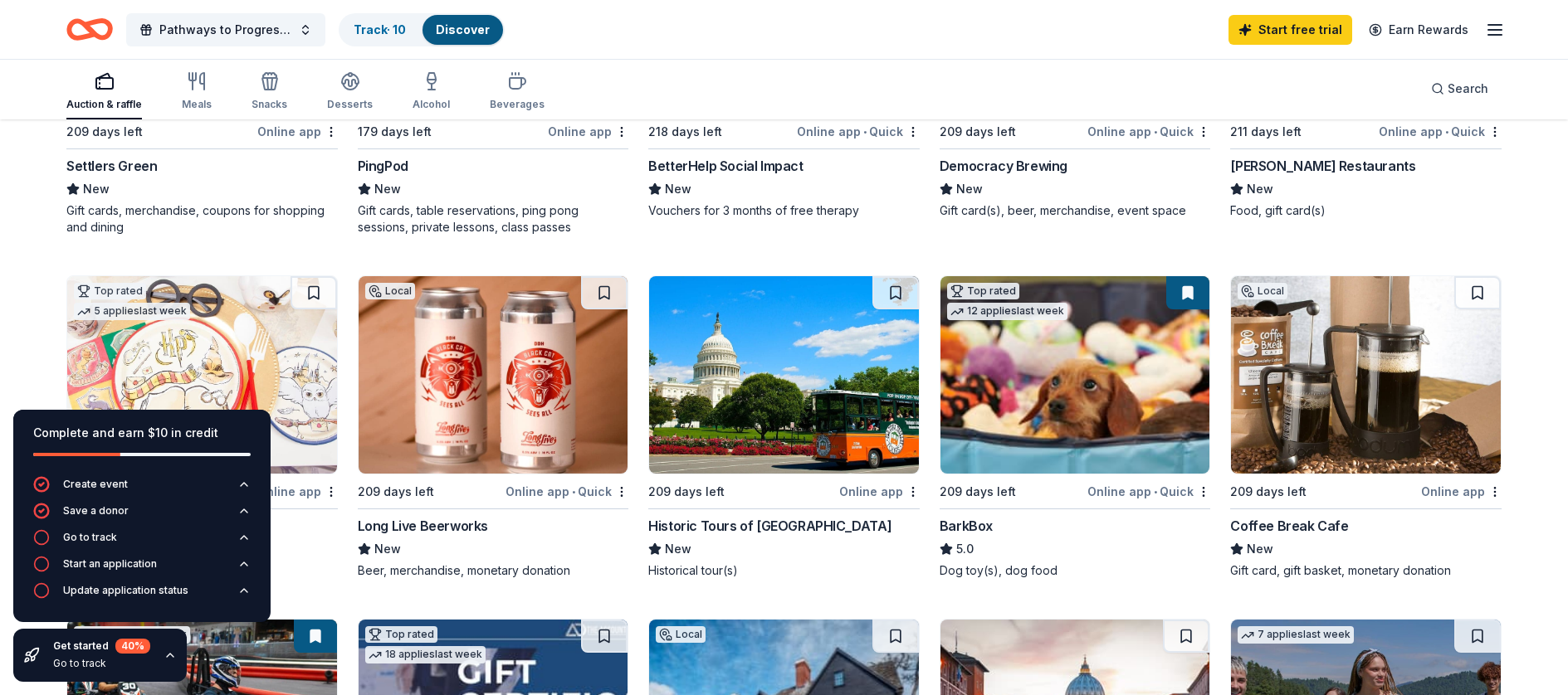
scroll to position [398, 0]
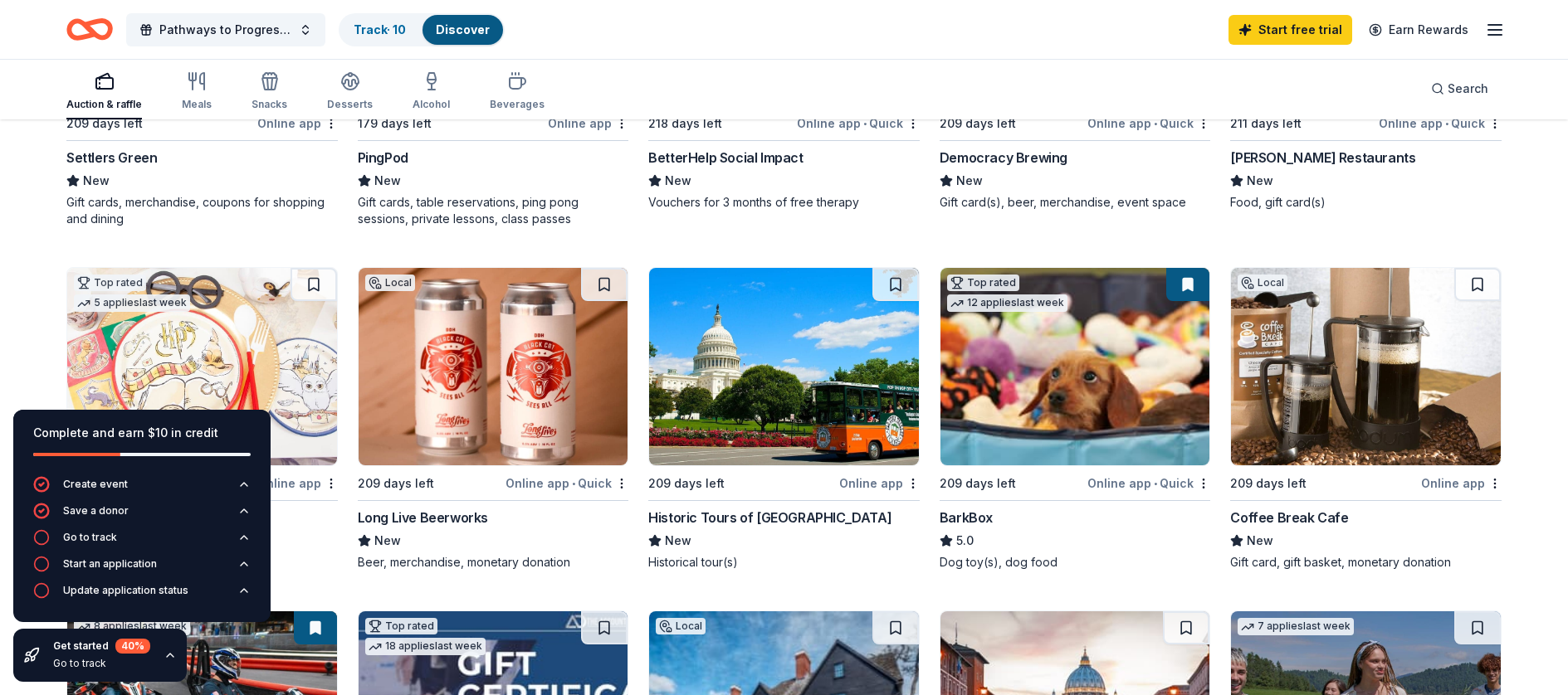
click at [506, 409] on img at bounding box center [494, 366] width 270 height 198
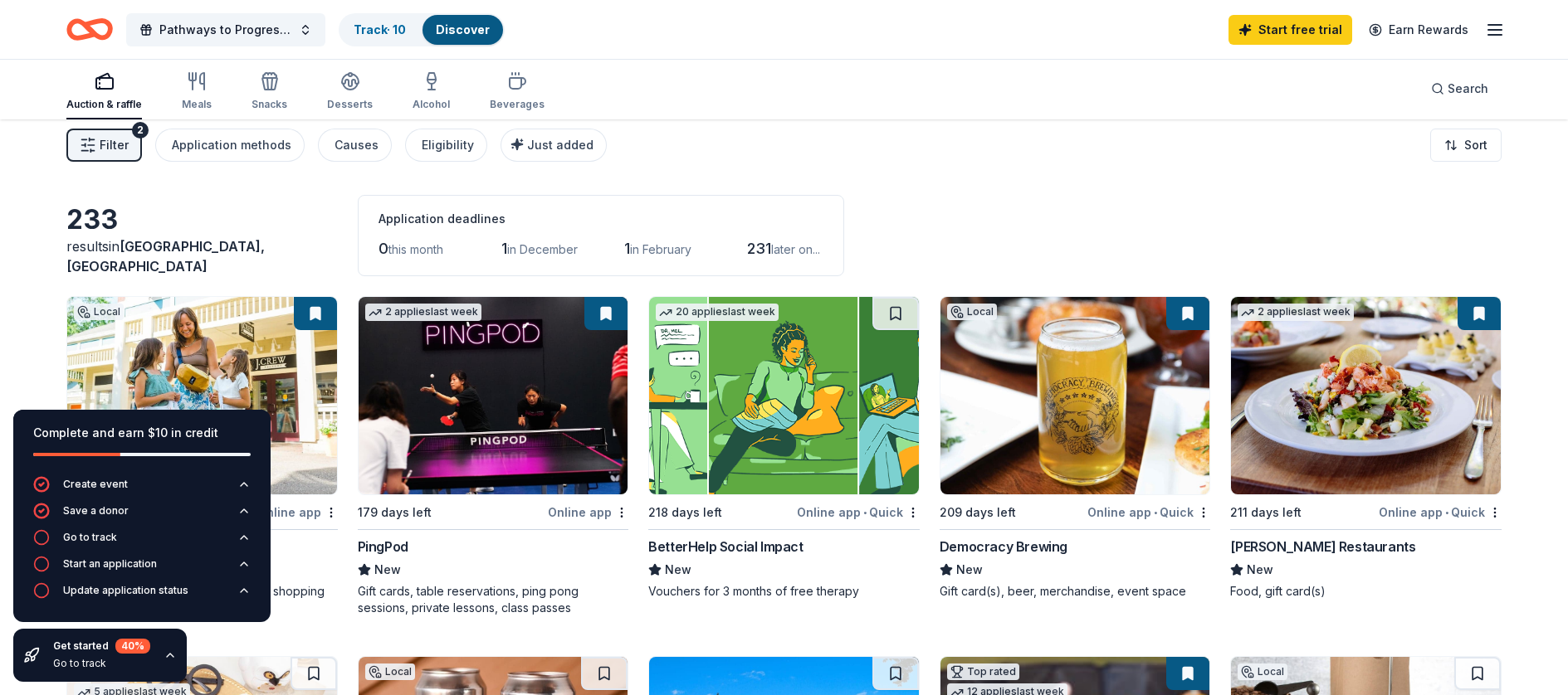
scroll to position [0, 0]
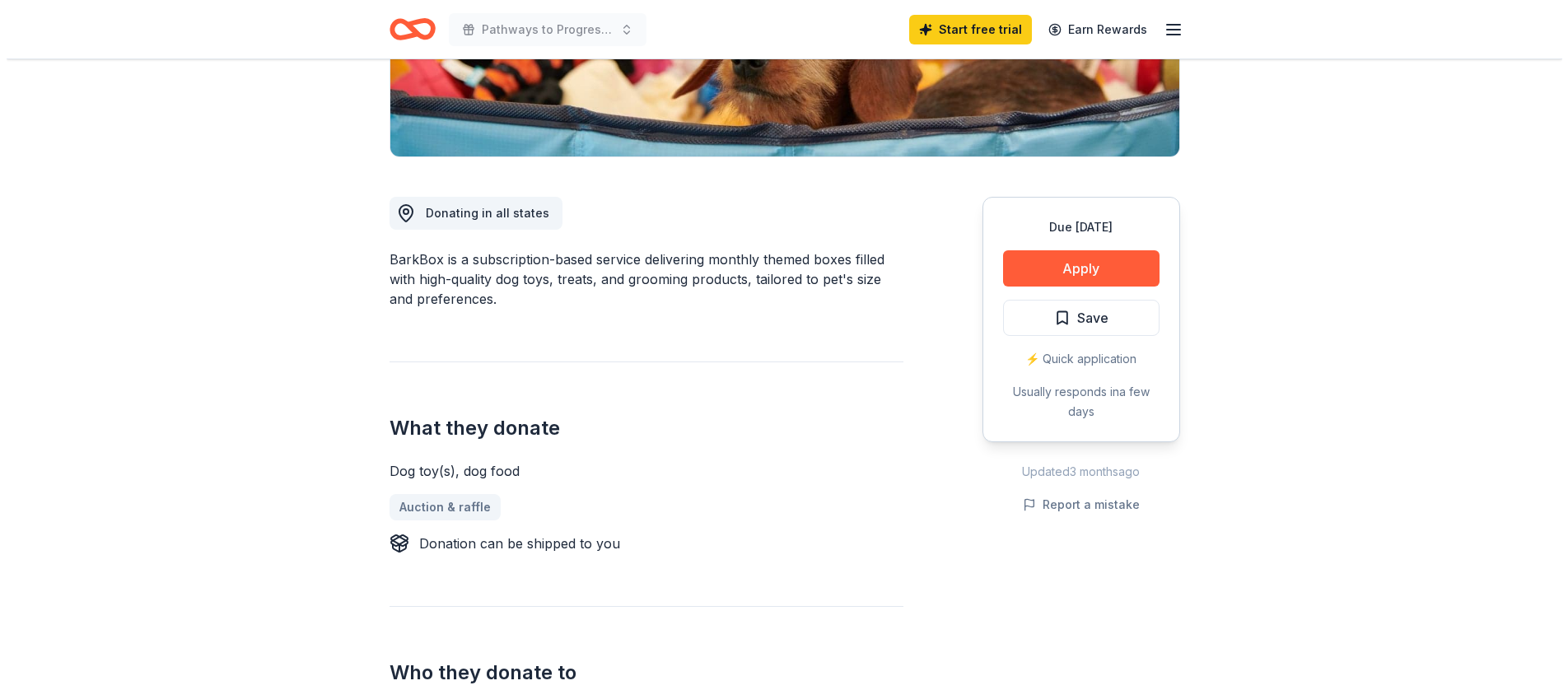
scroll to position [333, 0]
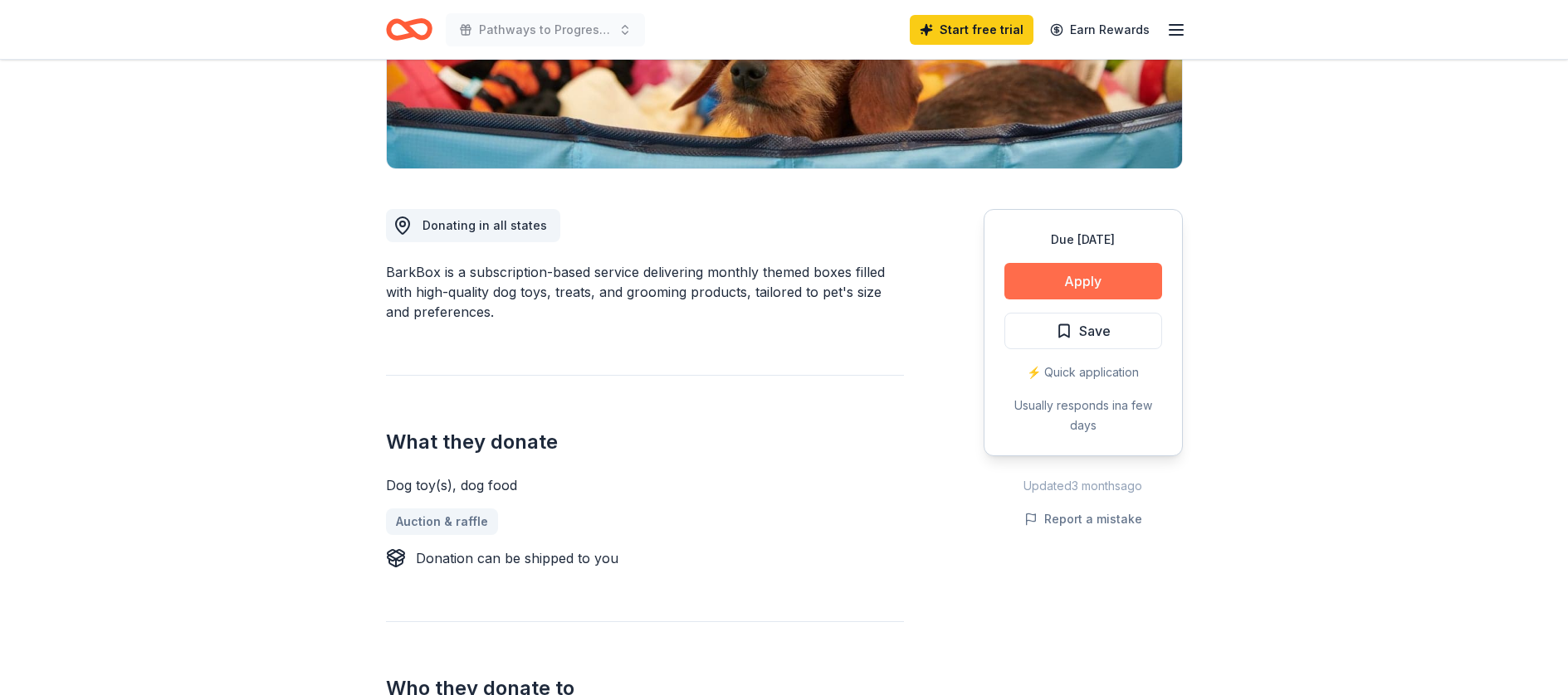
click at [1054, 277] on button "Apply" at bounding box center [1083, 281] width 158 height 37
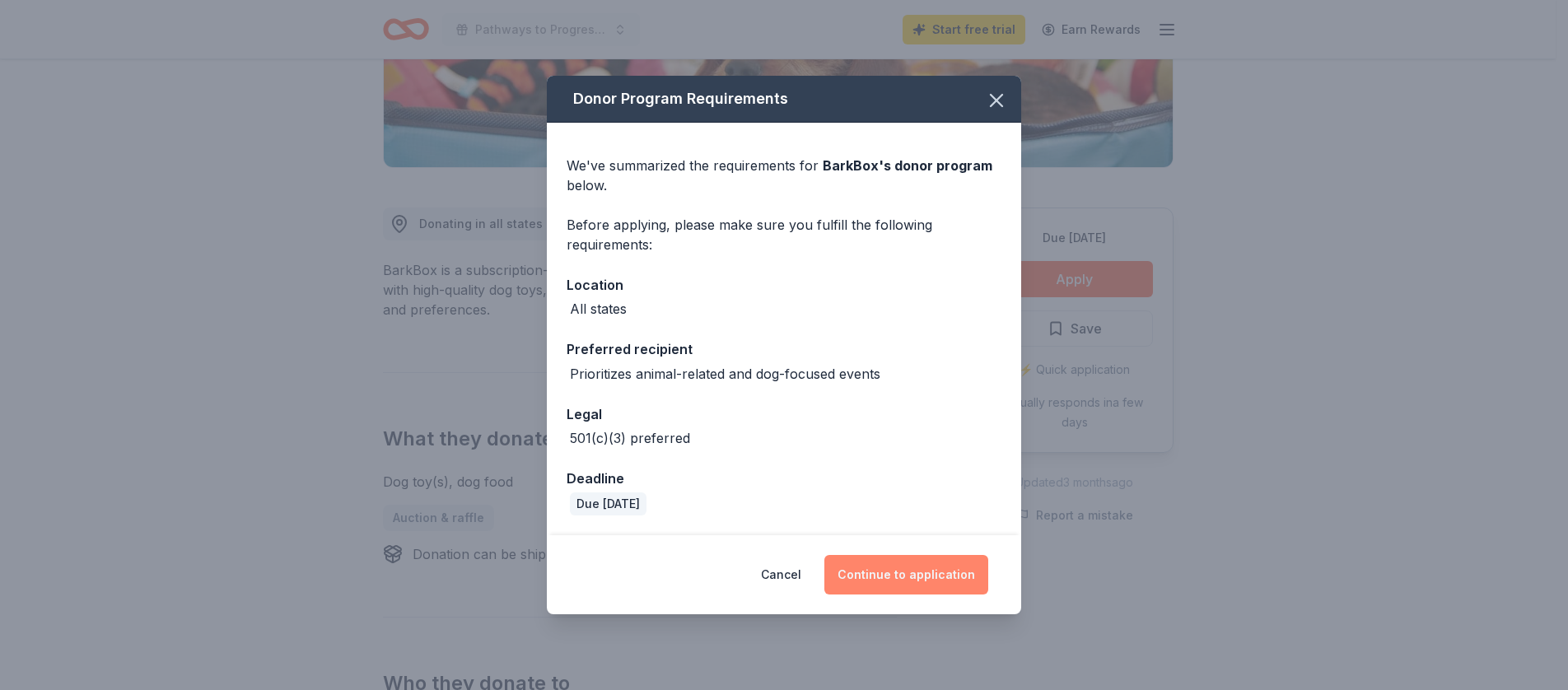
click at [923, 576] on button "Continue to application" at bounding box center [906, 574] width 164 height 39
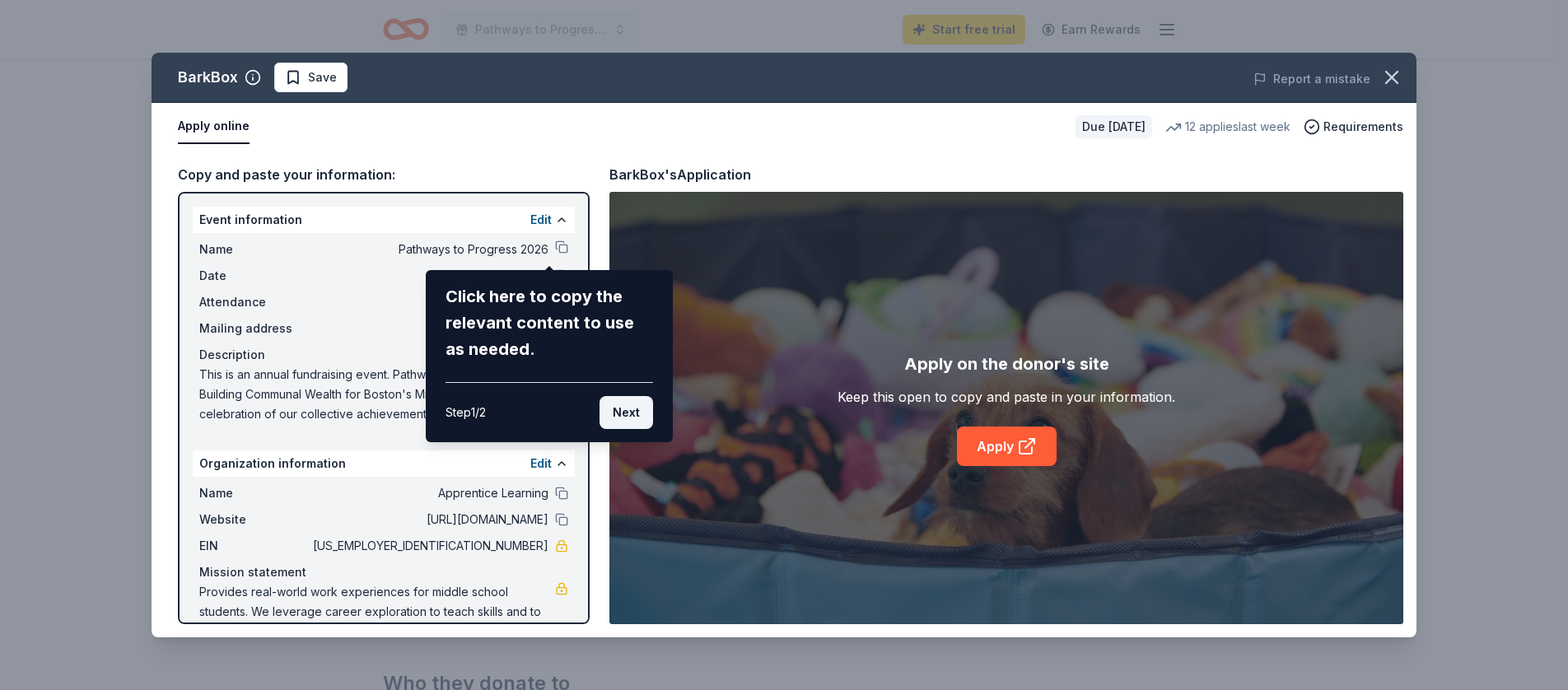
click at [629, 413] on button "Next" at bounding box center [626, 412] width 54 height 33
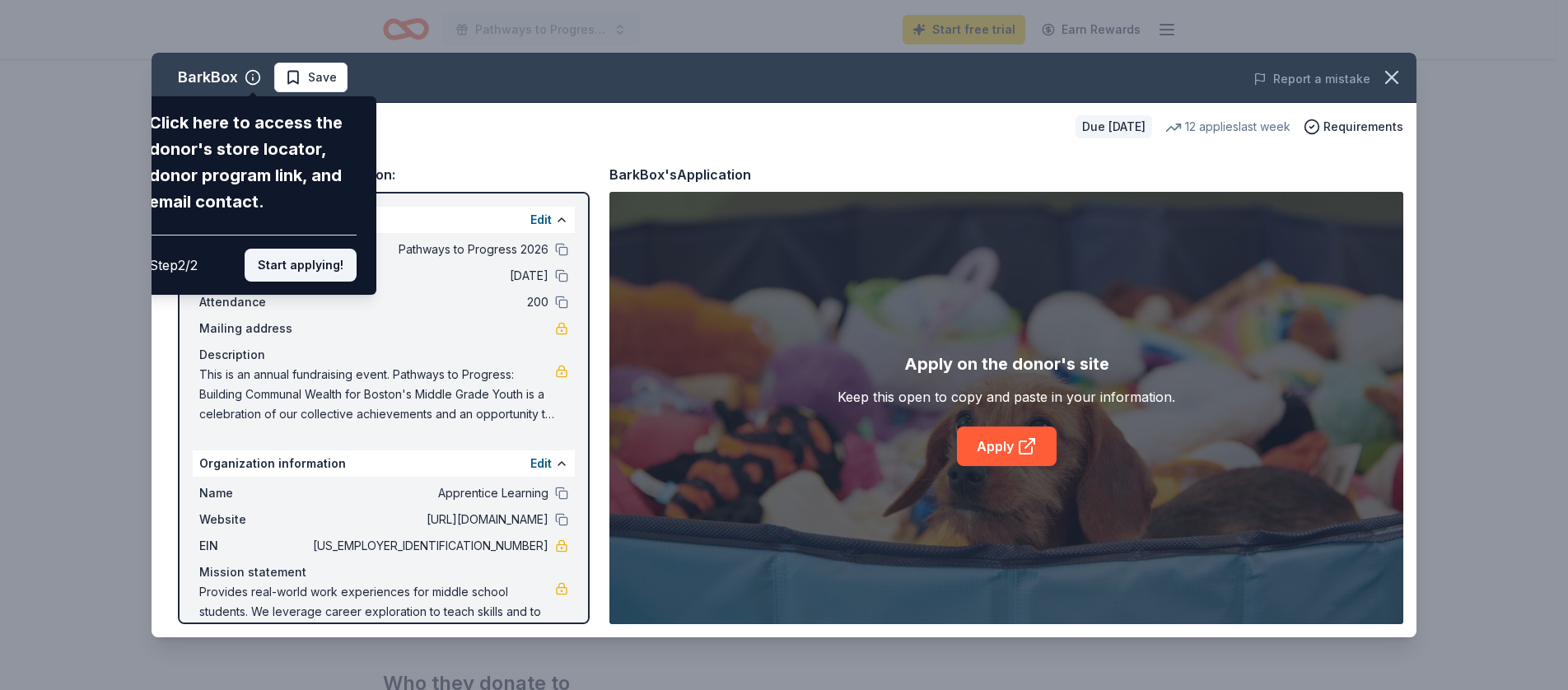
click at [312, 273] on button "Start applying!" at bounding box center [301, 265] width 112 height 33
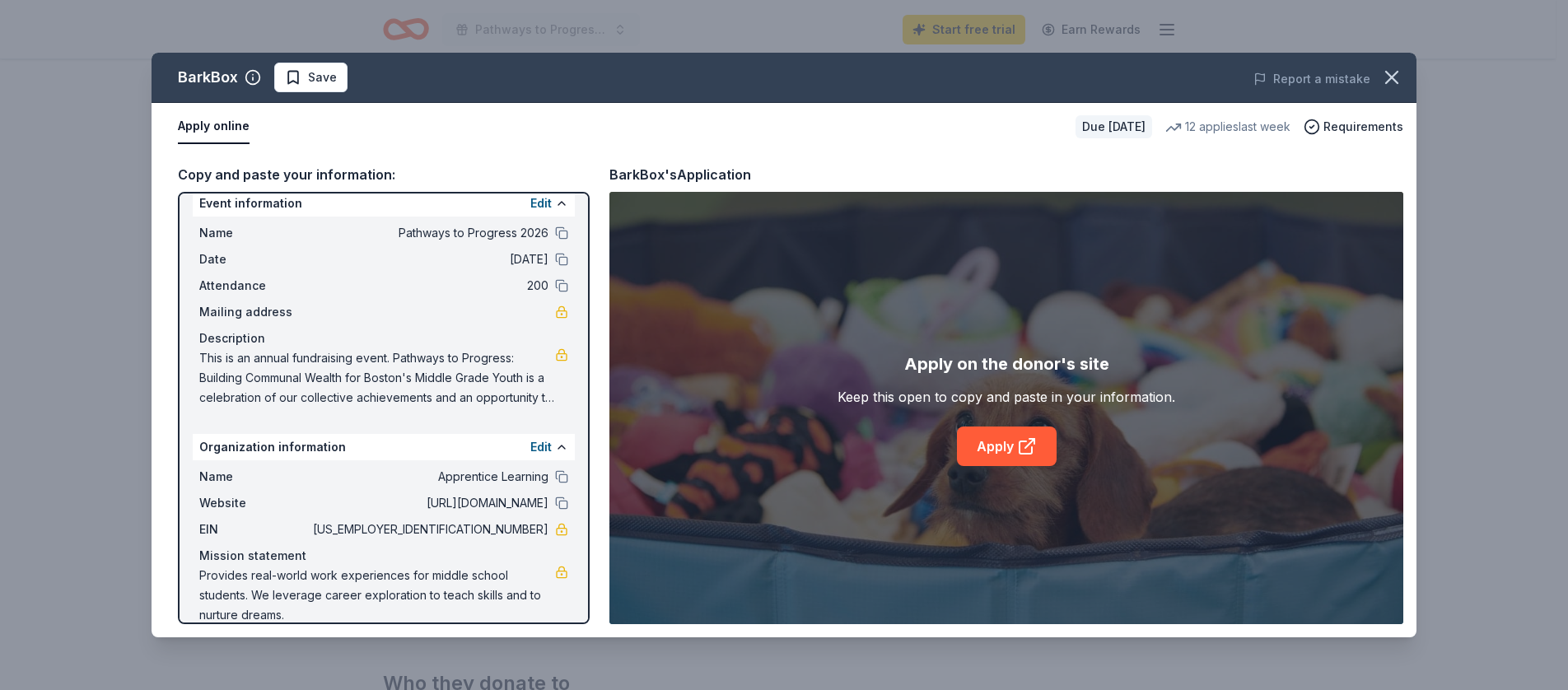
scroll to position [0, 0]
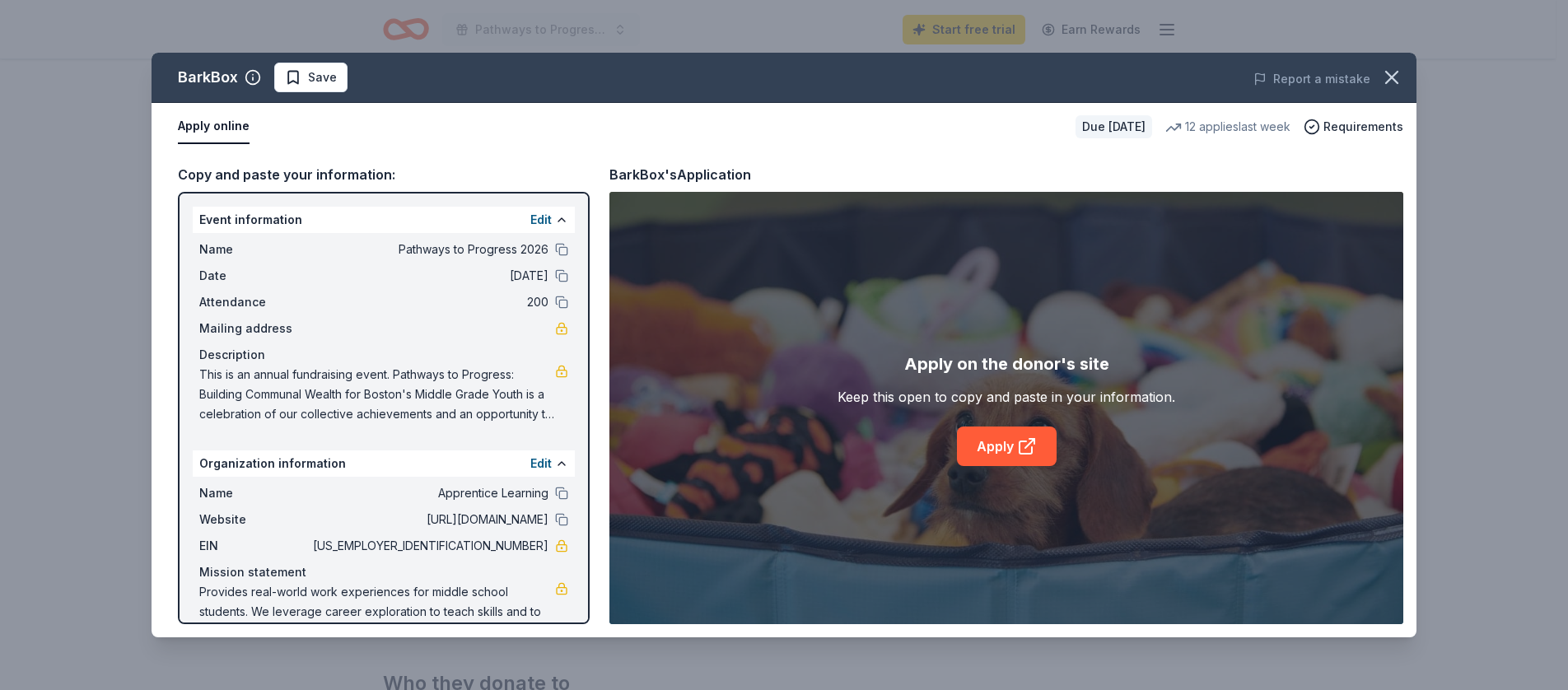
click at [339, 174] on div "Copy and paste your information:" at bounding box center [384, 174] width 412 height 21
click at [233, 127] on button "Apply online" at bounding box center [213, 126] width 72 height 34
click at [1007, 446] on link "Apply" at bounding box center [1007, 446] width 100 height 39
click at [202, 375] on span "This is an annual fundraising event. Pathways to Progress: Building Communal We…" at bounding box center [377, 394] width 356 height 59
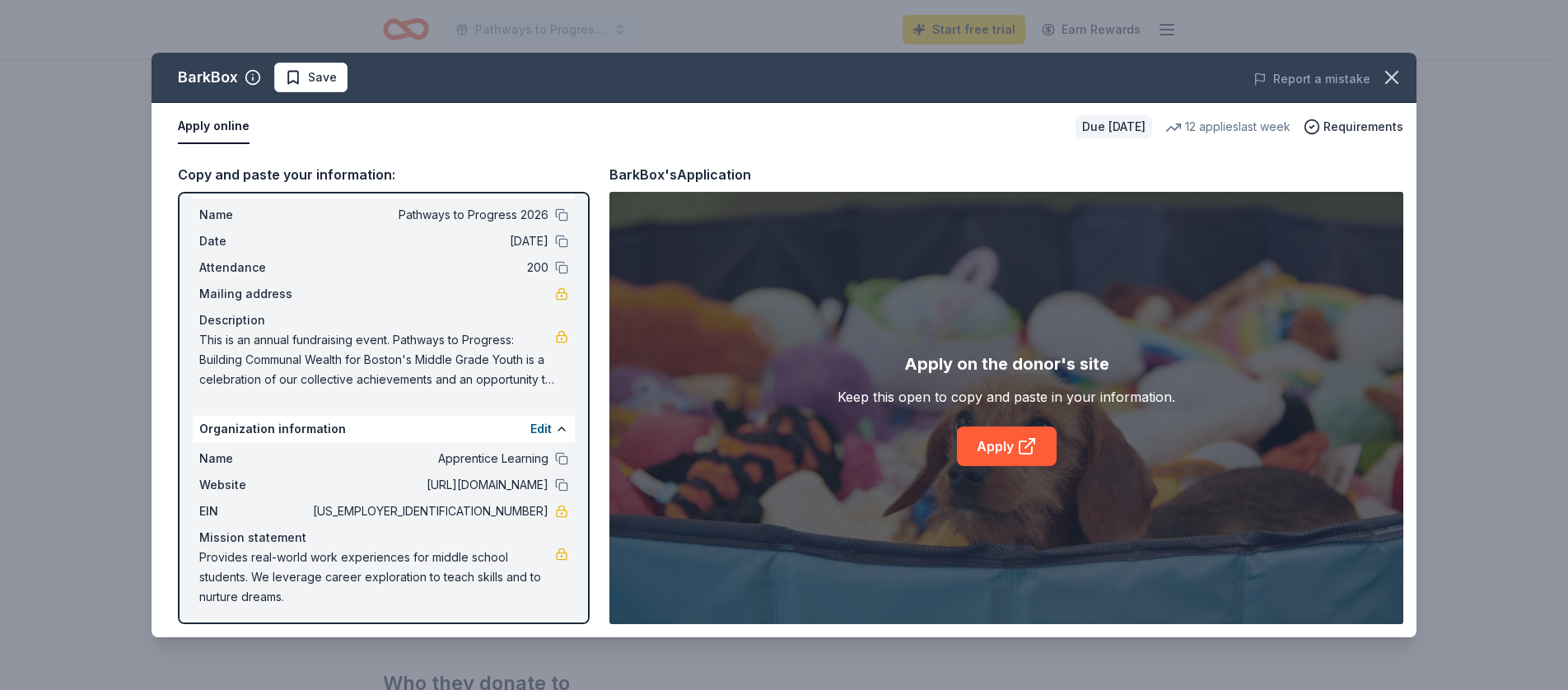
scroll to position [38, 0]
drag, startPoint x: 201, startPoint y: 337, endPoint x: 258, endPoint y: 353, distance: 59.2
click at [258, 352] on span "This is an annual fundraising event. Pathways to Progress: Building Communal We…" at bounding box center [377, 356] width 356 height 59
click at [258, 353] on span "This is an annual fundraising event. Pathways to Progress: Building Communal We…" at bounding box center [377, 356] width 356 height 59
drag, startPoint x: 485, startPoint y: 376, endPoint x: 376, endPoint y: 377, distance: 109.0
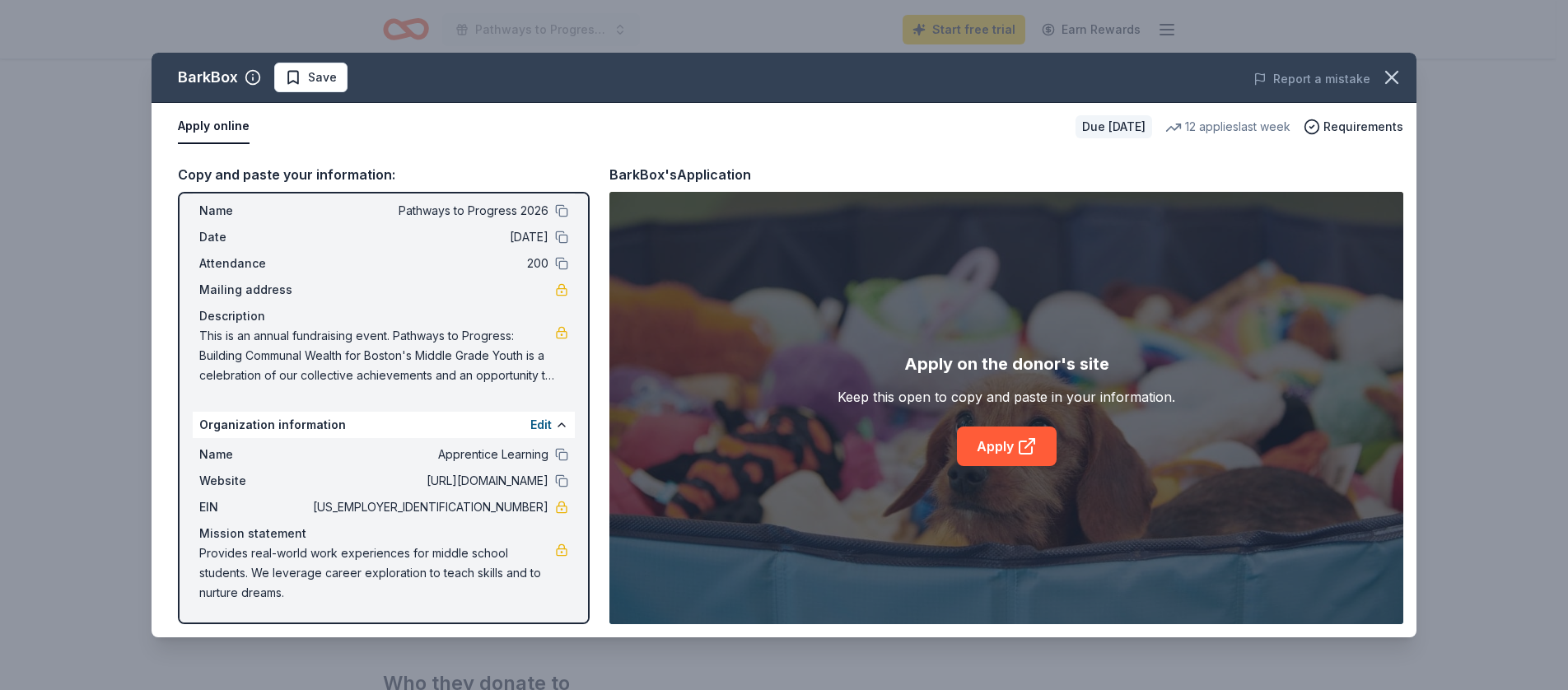
click at [376, 378] on span "This is an annual fundraising event. Pathways to Progress: Building Communal We…" at bounding box center [377, 356] width 356 height 59
drag, startPoint x: 198, startPoint y: 335, endPoint x: 243, endPoint y: 361, distance: 52.0
click at [243, 361] on span "This is an annual fundraising event. Pathways to Progress: Building Communal We…" at bounding box center [377, 356] width 356 height 59
click at [321, 79] on span "Save" at bounding box center [323, 78] width 29 height 20
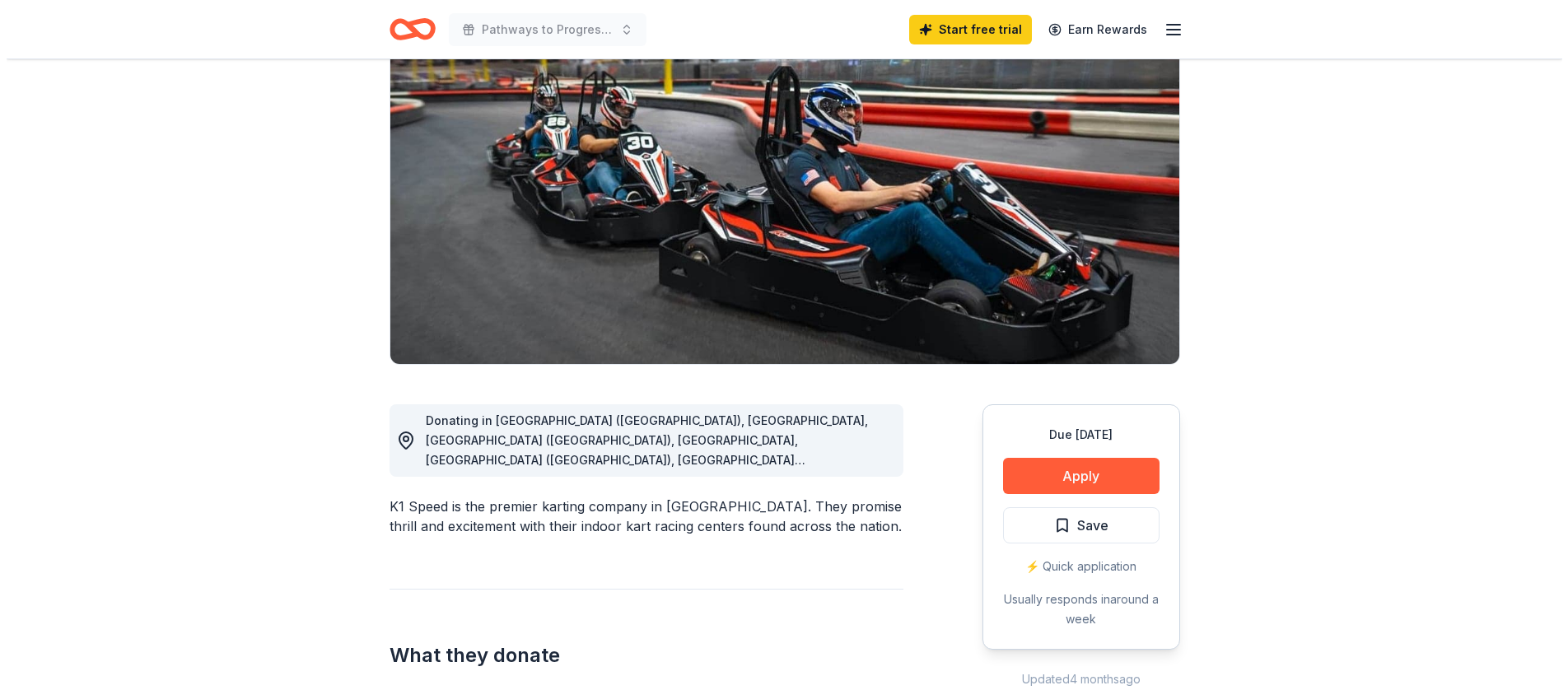
scroll to position [139, 0]
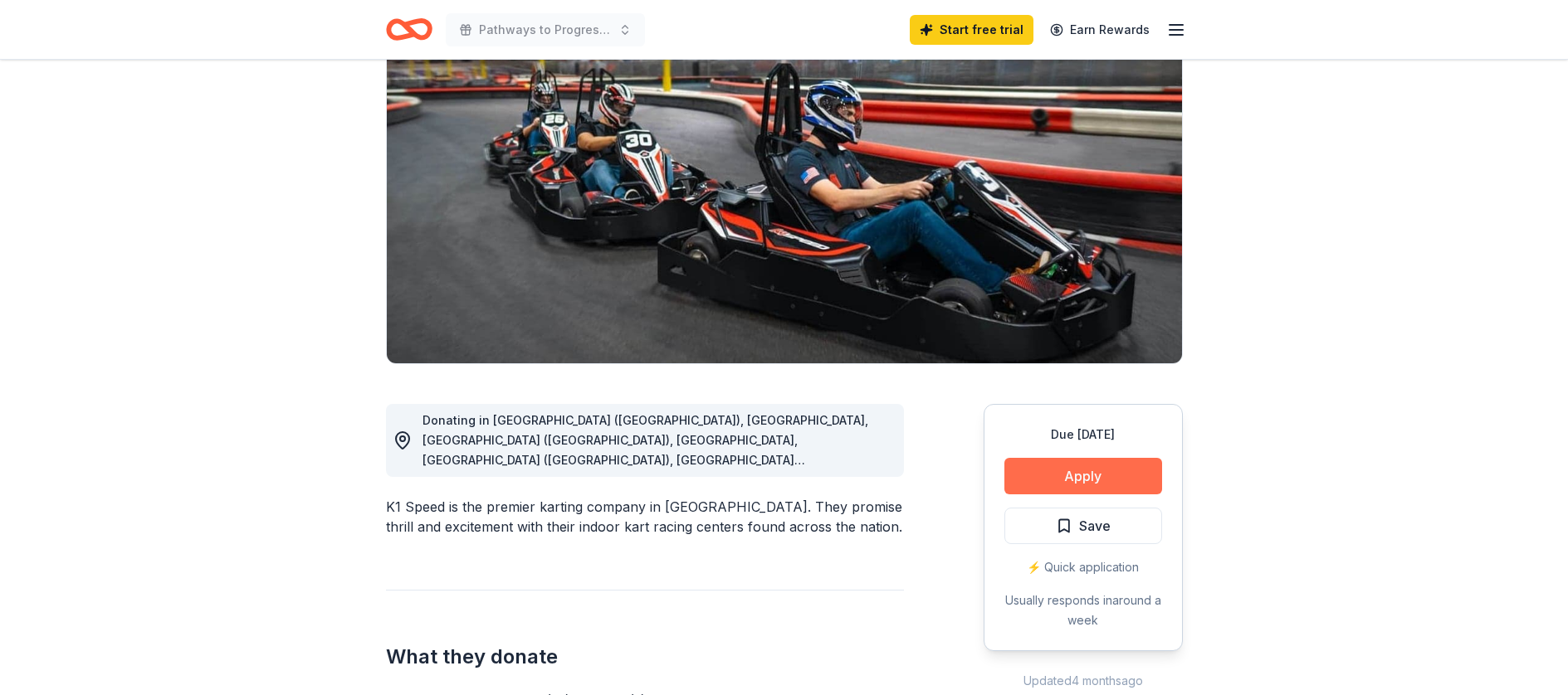
click at [1041, 474] on button "Apply" at bounding box center [1083, 476] width 158 height 37
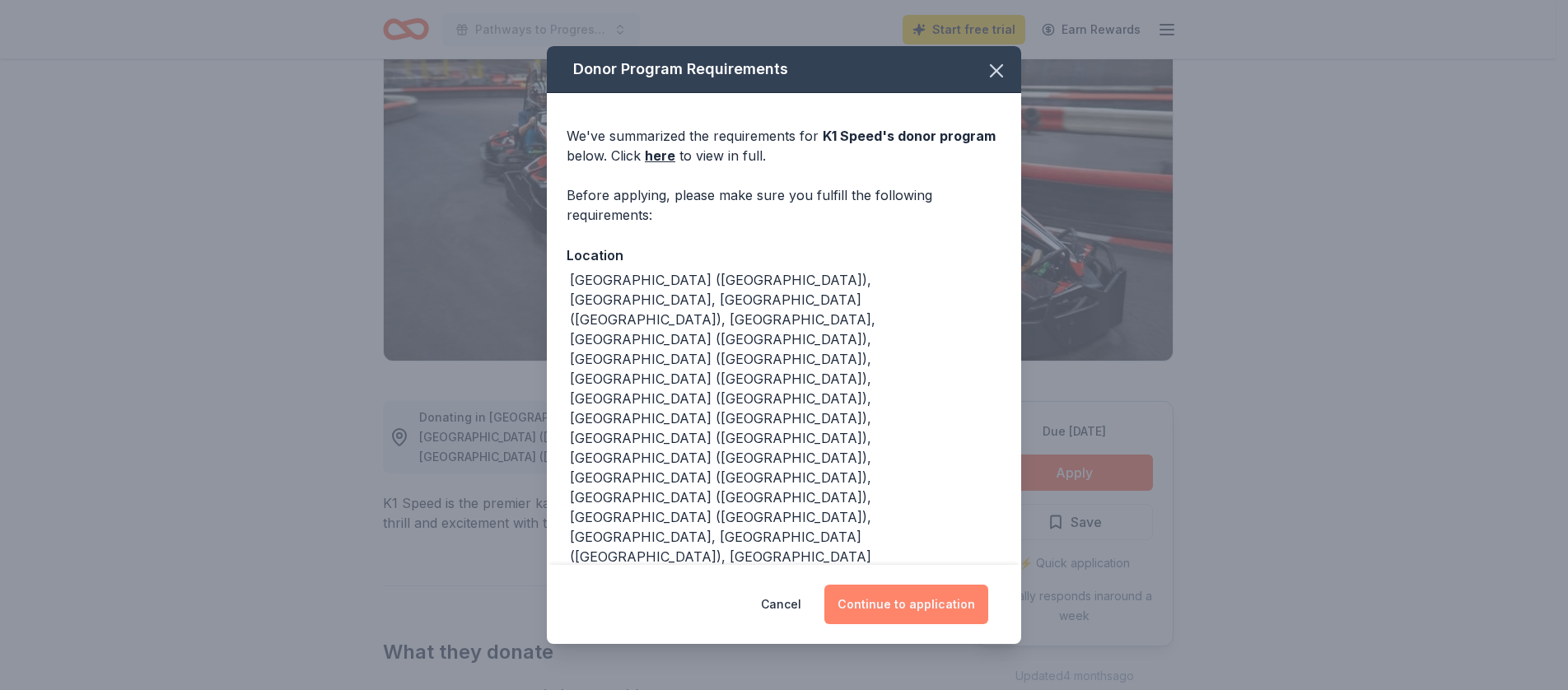
click at [905, 585] on button "Continue to application" at bounding box center [906, 604] width 164 height 39
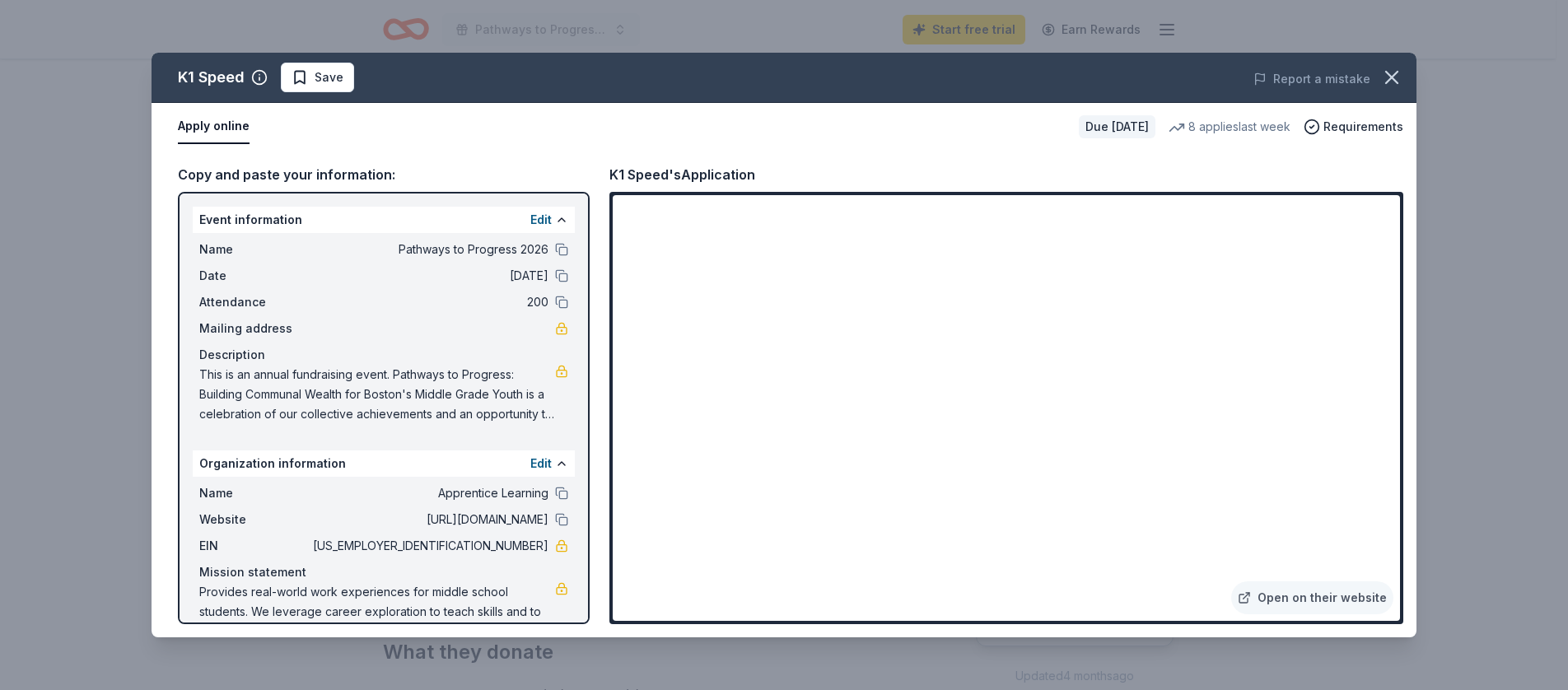
scroll to position [38, 0]
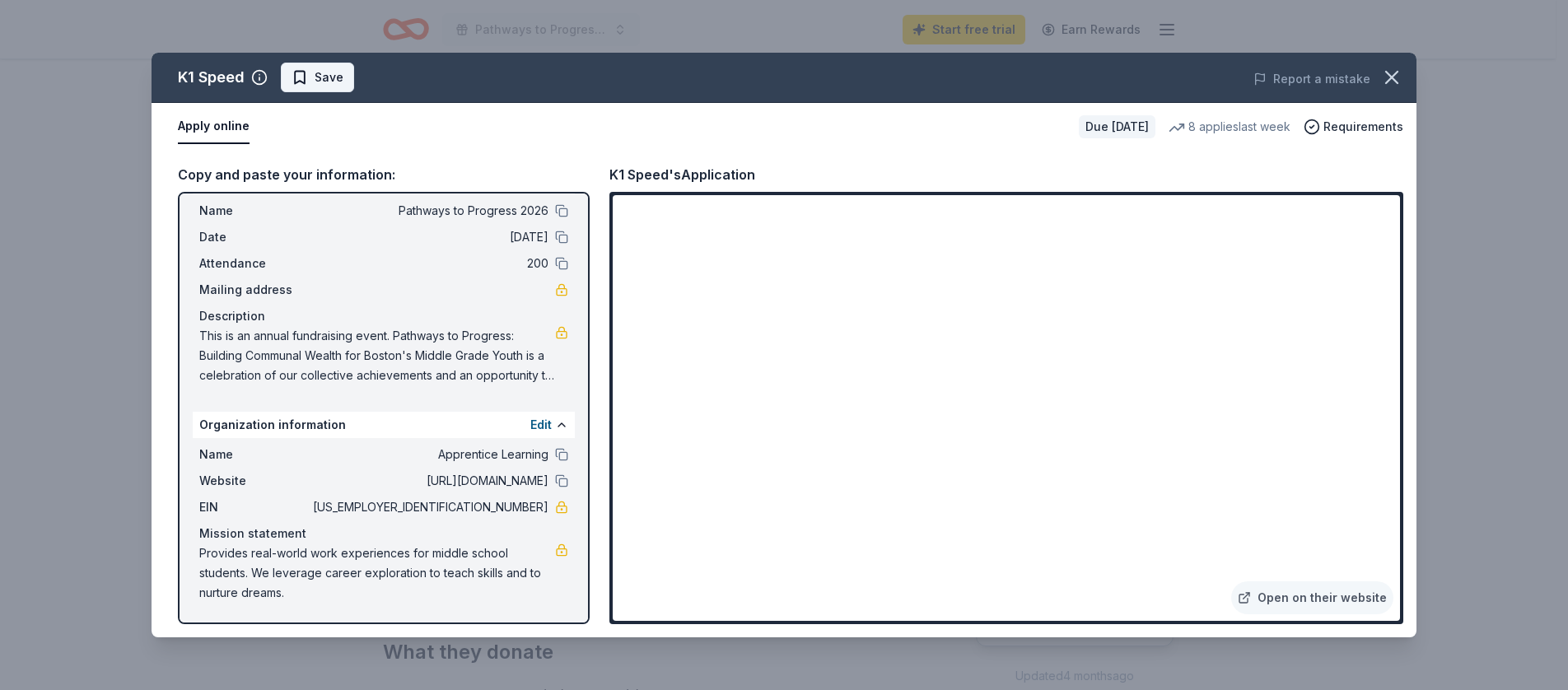
click at [296, 79] on span "Save" at bounding box center [318, 78] width 52 height 20
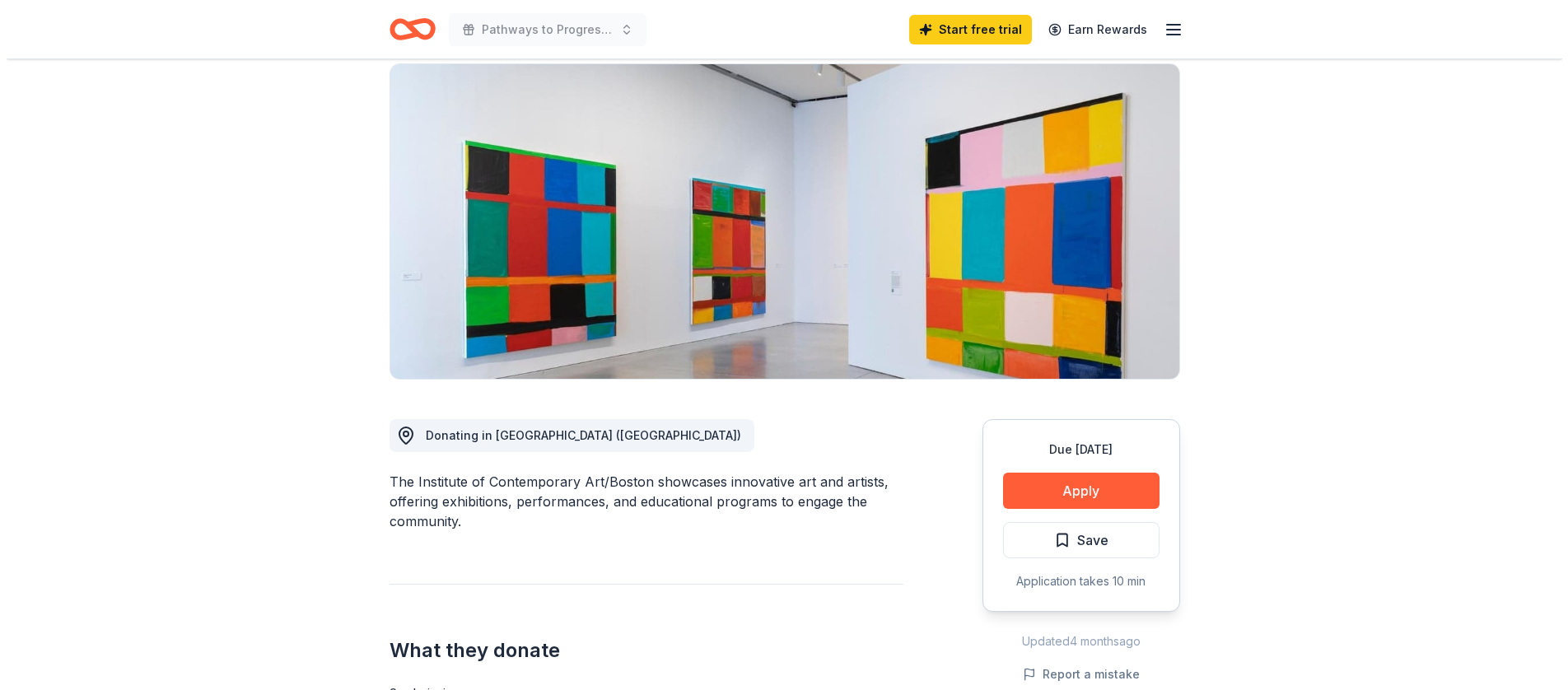
scroll to position [131, 0]
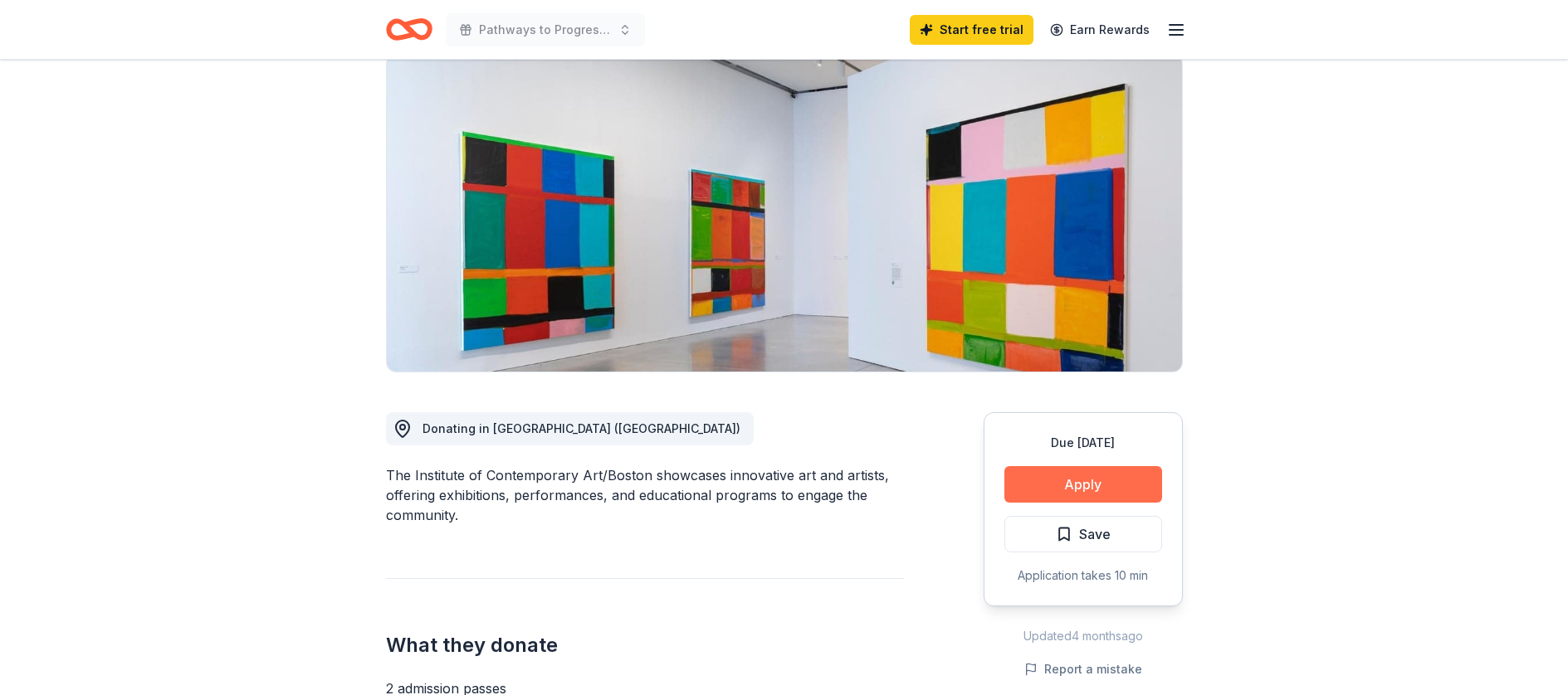
click at [1039, 485] on button "Apply" at bounding box center [1083, 485] width 158 height 37
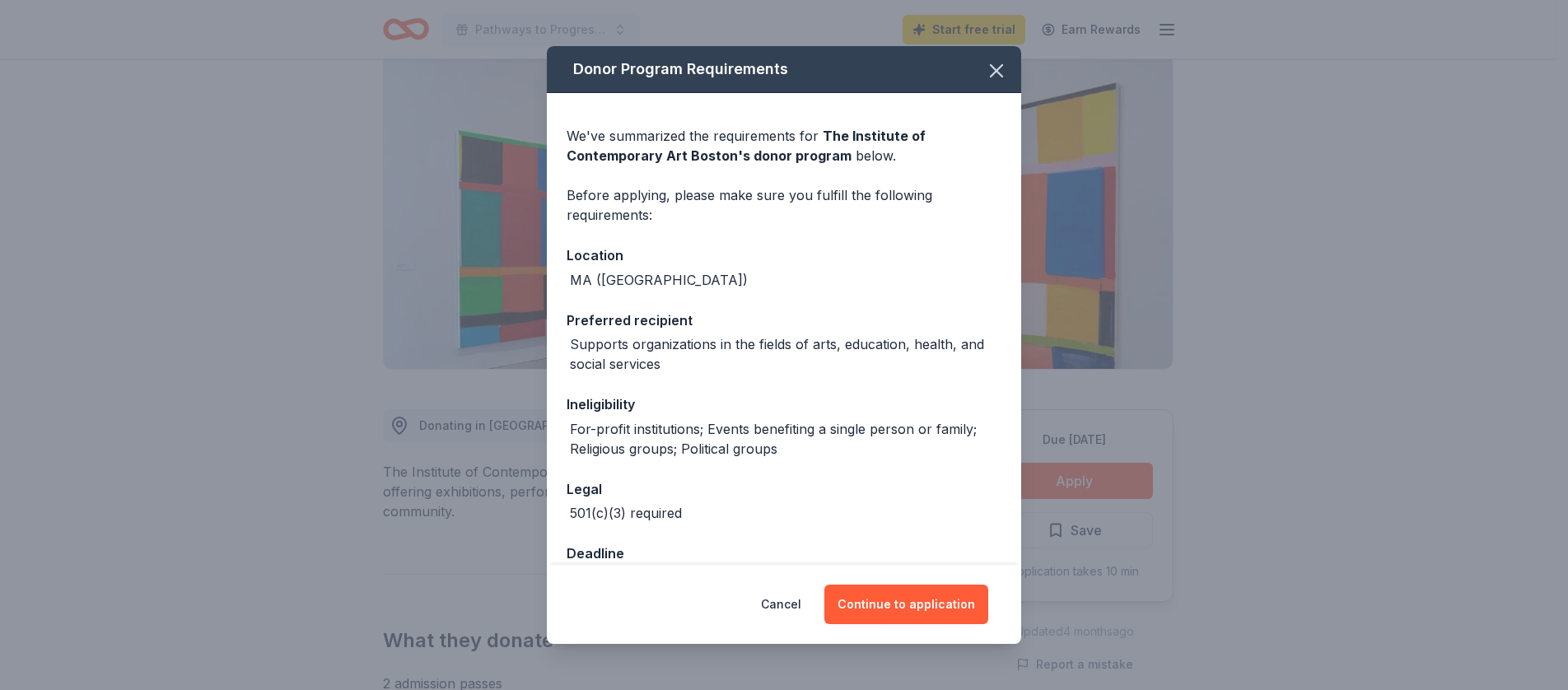
scroll to position [45, 0]
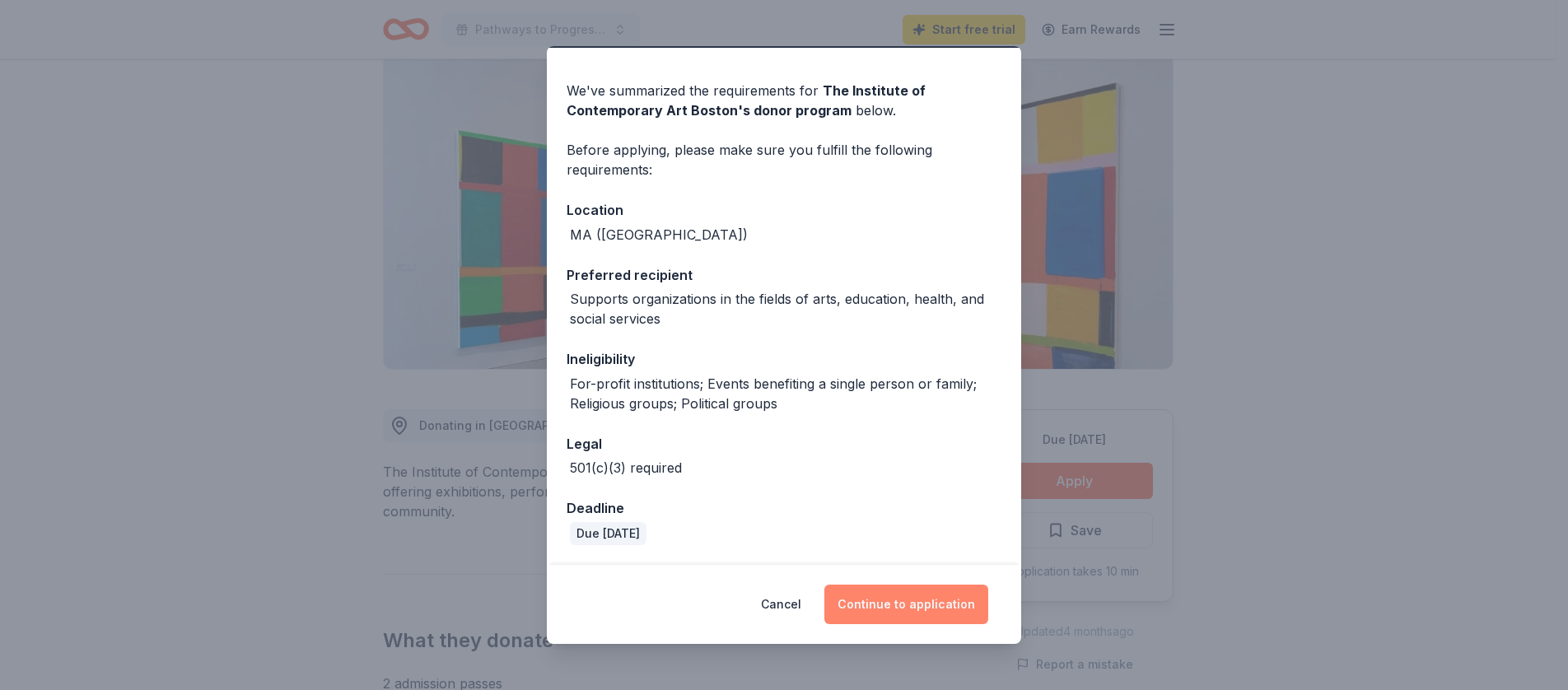
click at [877, 605] on button "Continue to application" at bounding box center [906, 604] width 164 height 39
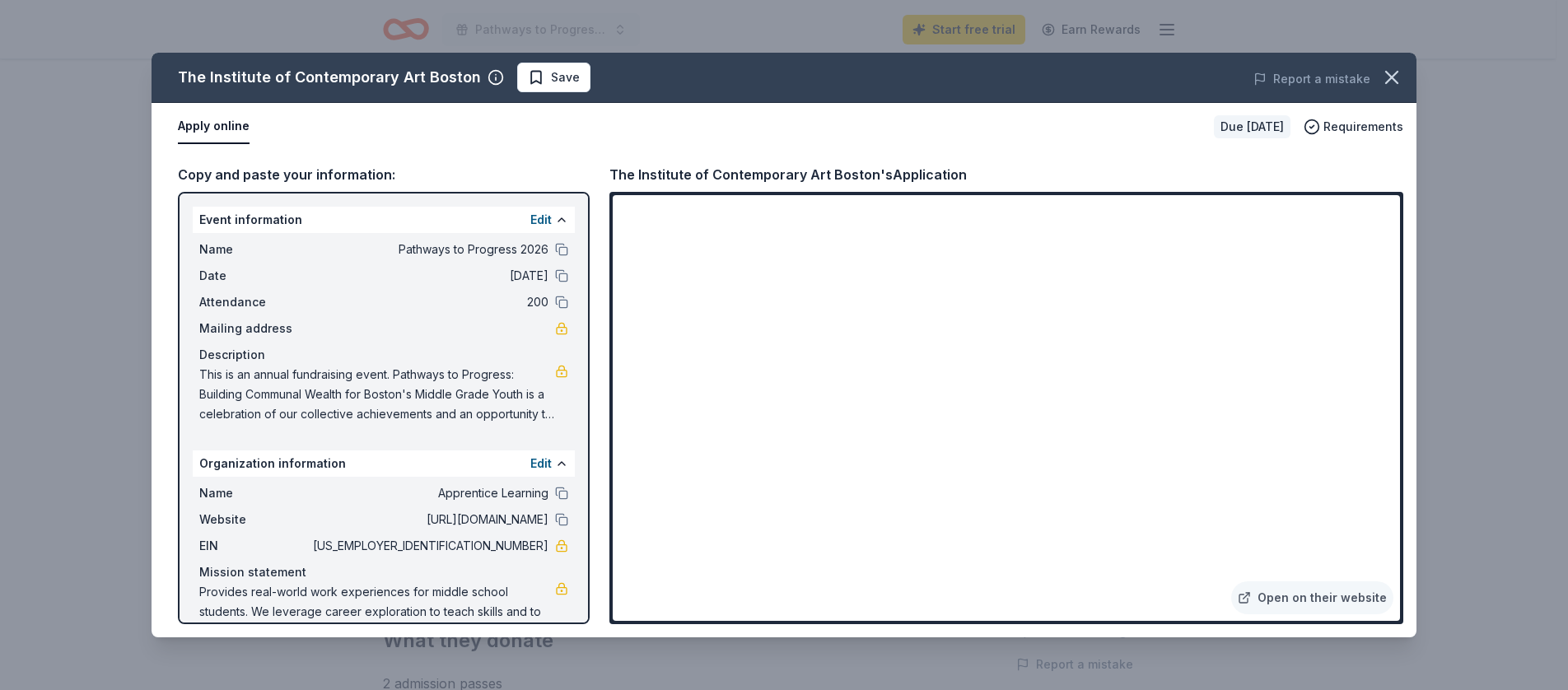
scroll to position [1, 0]
click at [529, 74] on span "Save" at bounding box center [554, 78] width 52 height 20
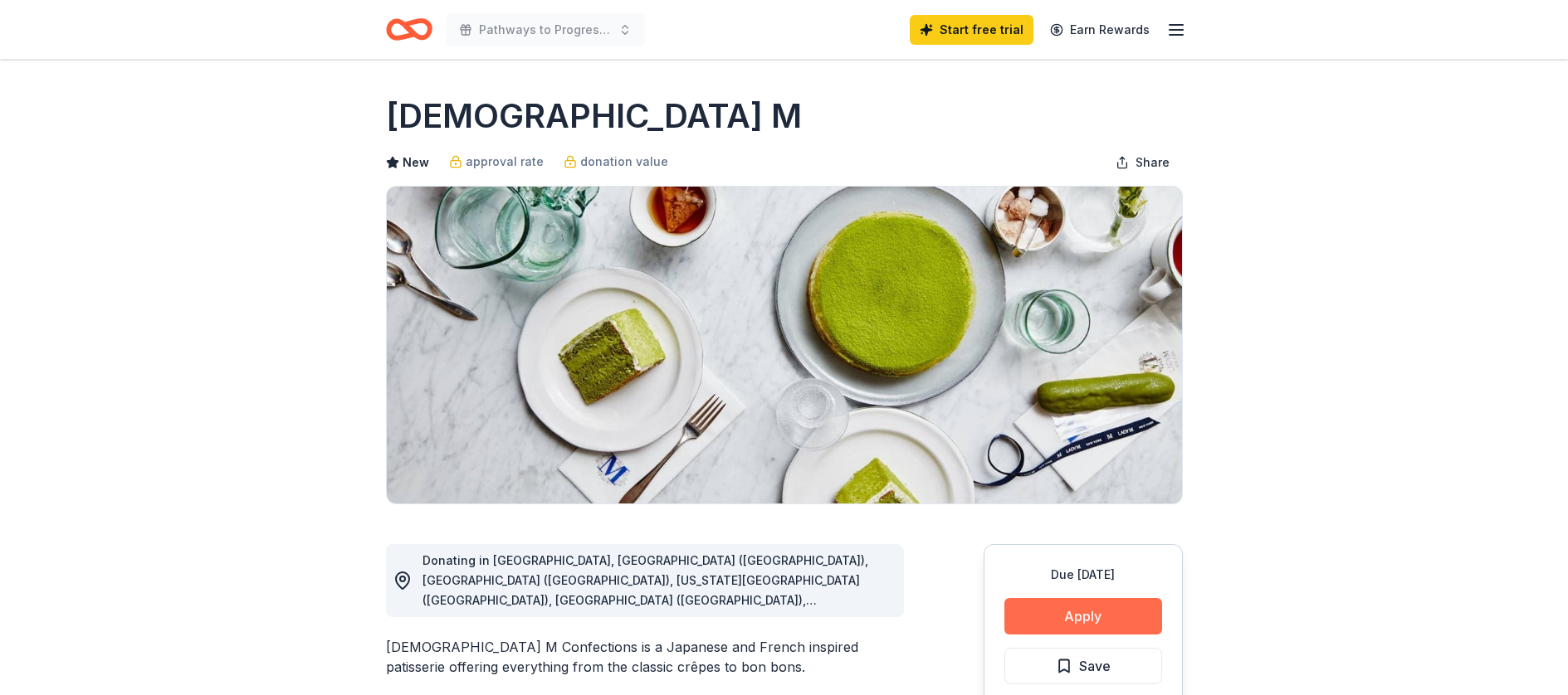
click at [1098, 616] on button "Apply" at bounding box center [1083, 616] width 158 height 37
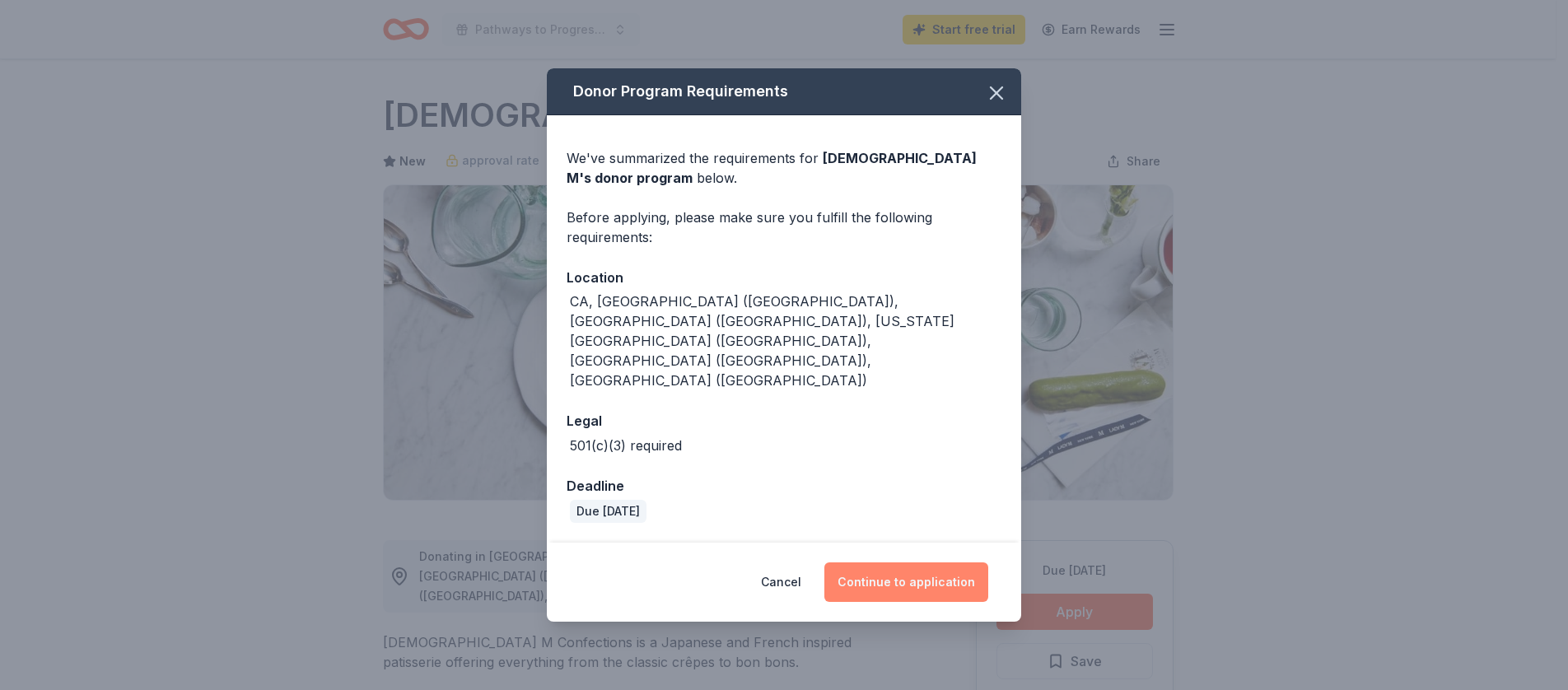
click at [923, 563] on button "Continue to application" at bounding box center [906, 582] width 164 height 39
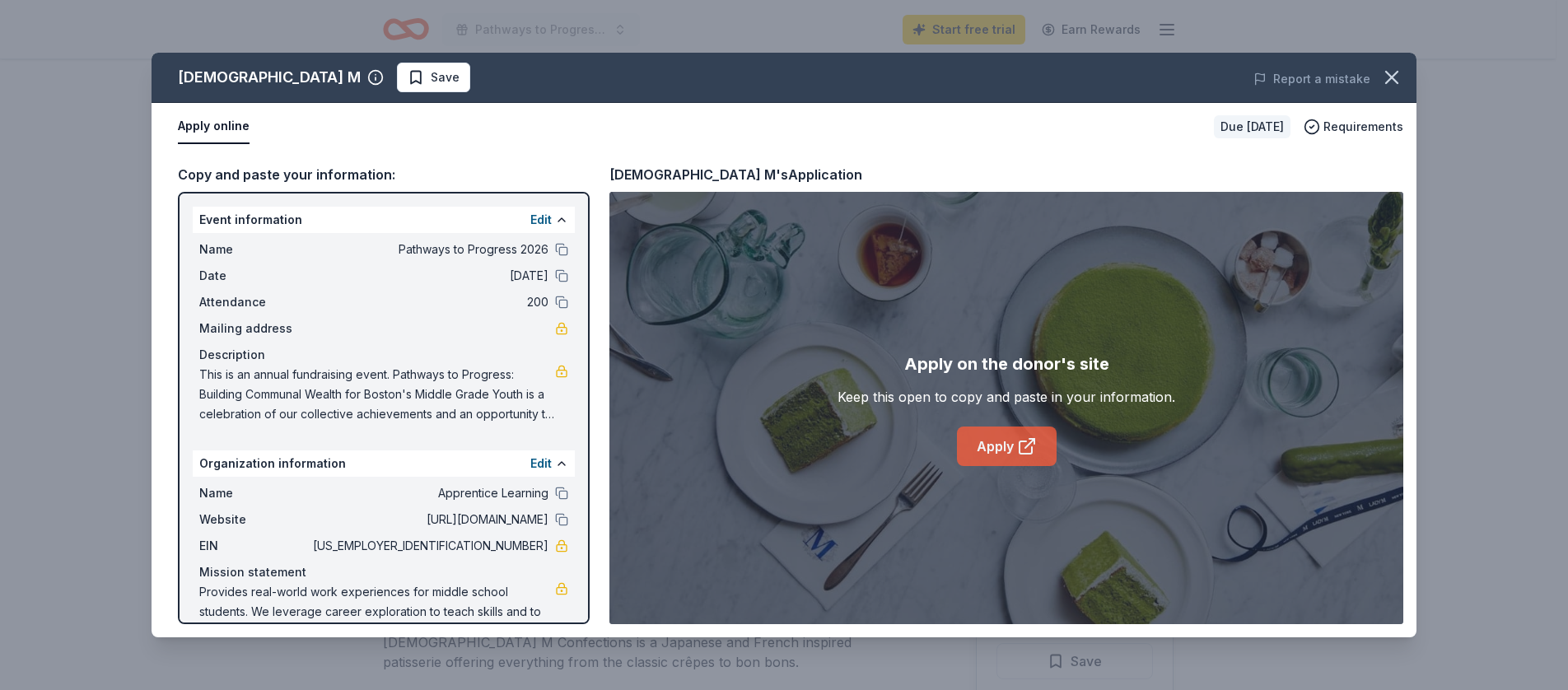
click at [980, 446] on link "Apply" at bounding box center [1007, 446] width 100 height 39
click at [431, 74] on span "Save" at bounding box center [445, 78] width 29 height 20
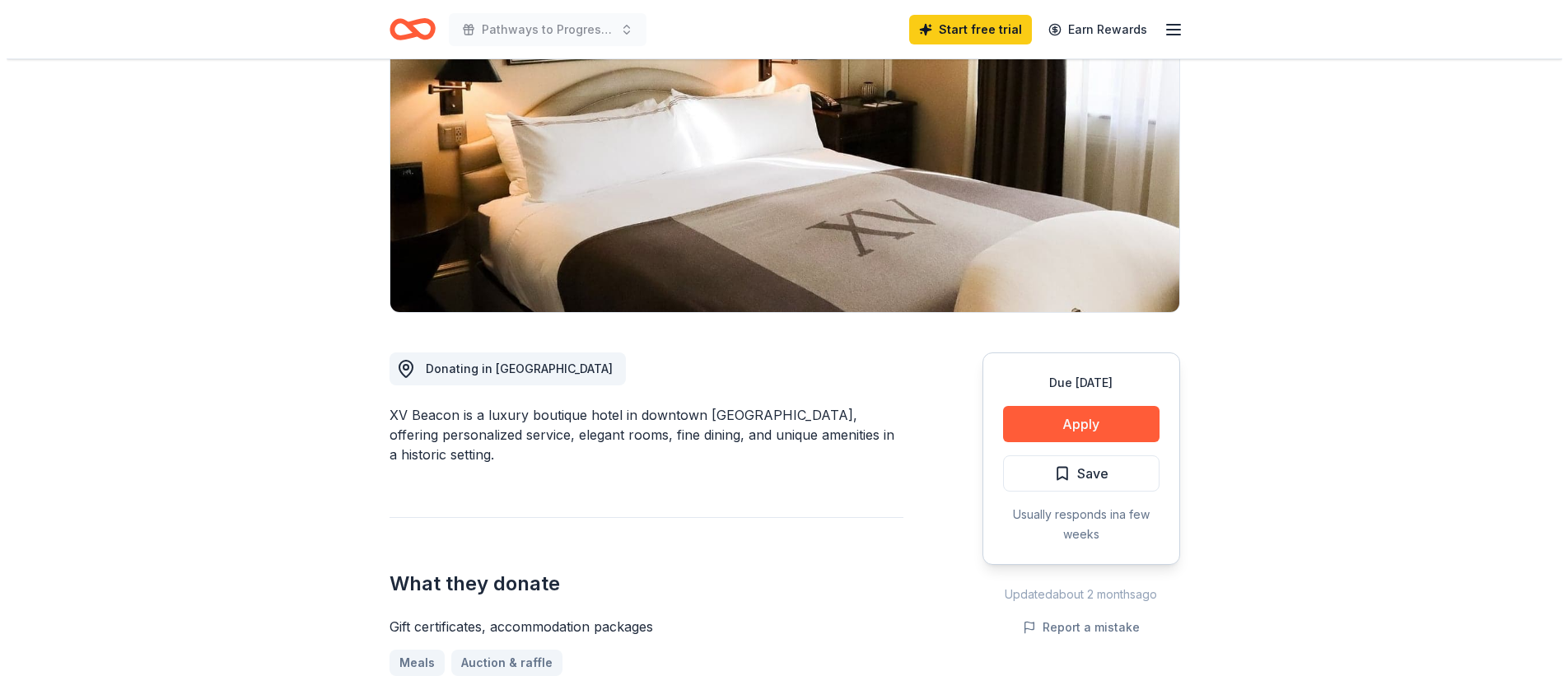
scroll to position [189, 0]
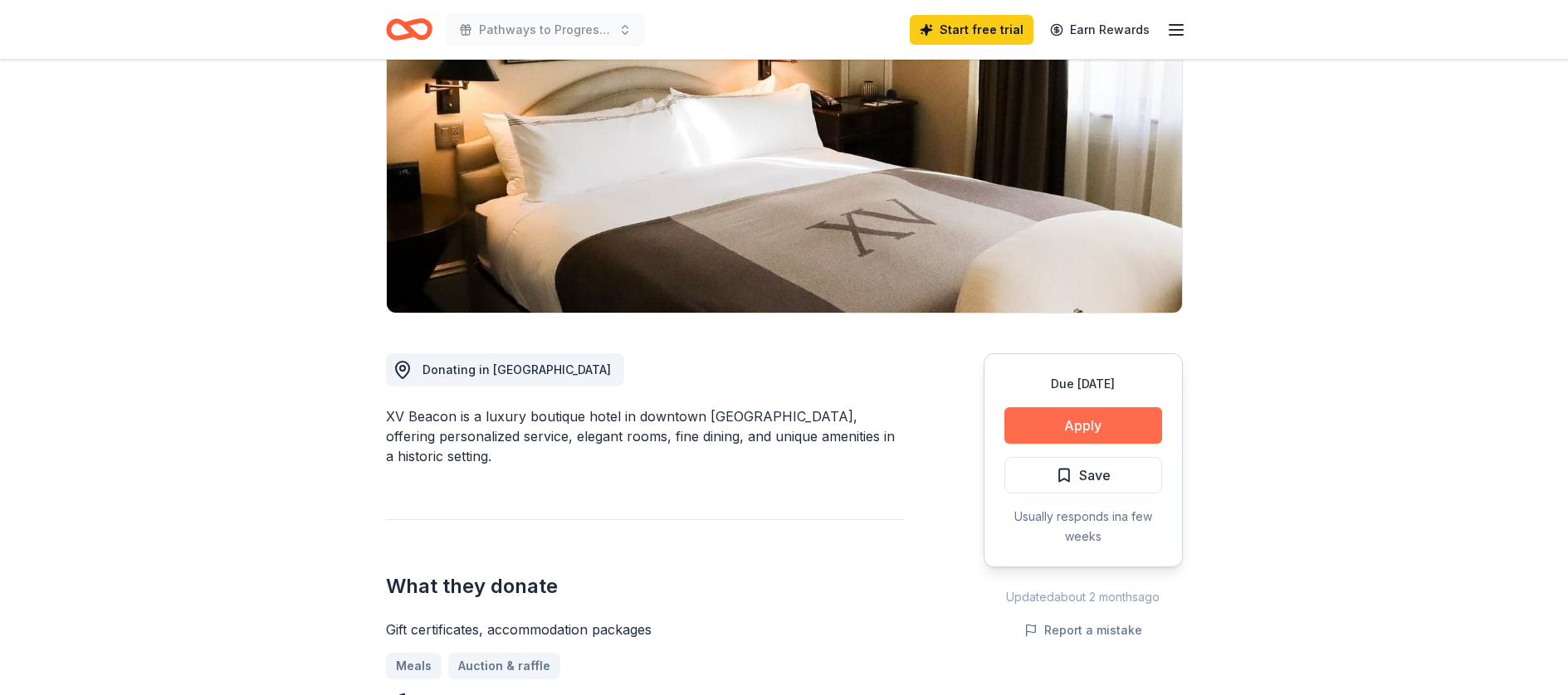
click at [1088, 425] on button "Apply" at bounding box center [1083, 426] width 158 height 37
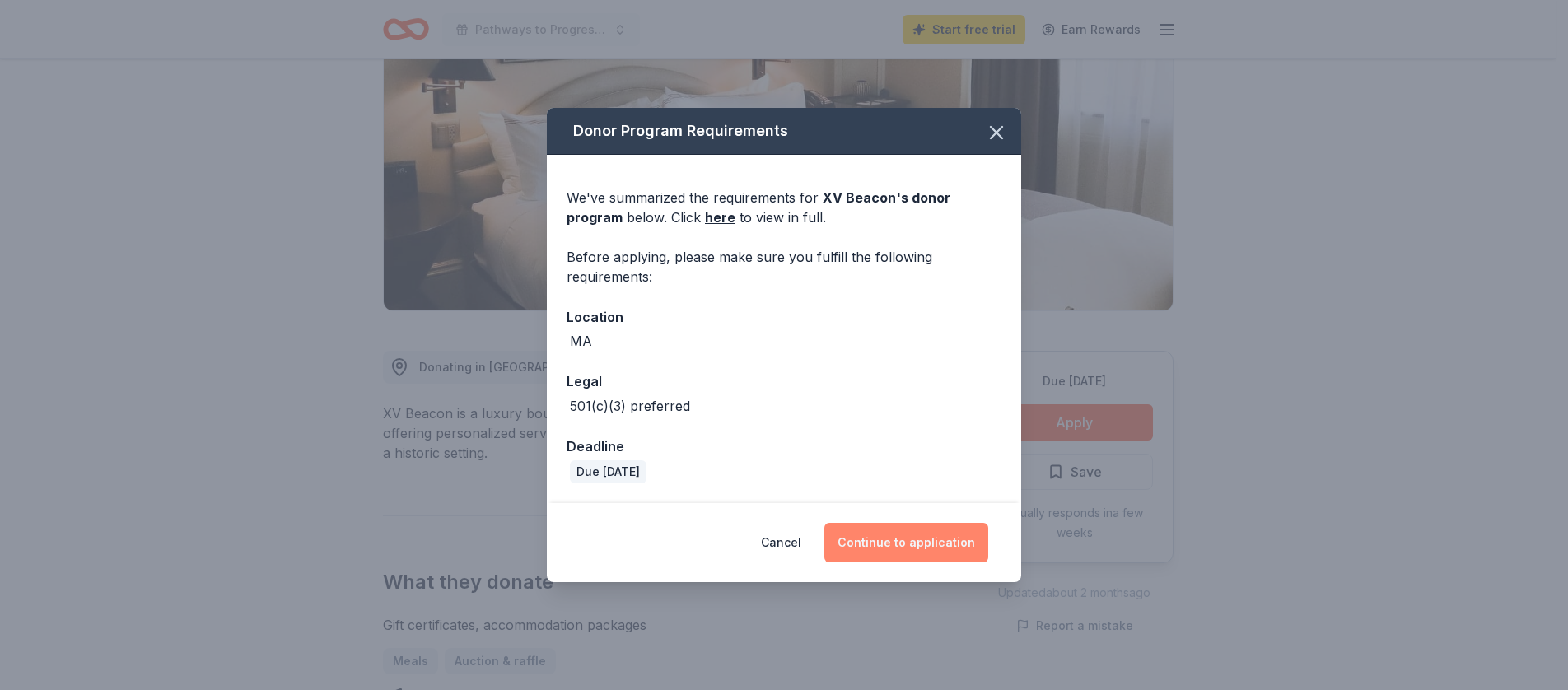
click at [913, 545] on button "Continue to application" at bounding box center [906, 542] width 164 height 39
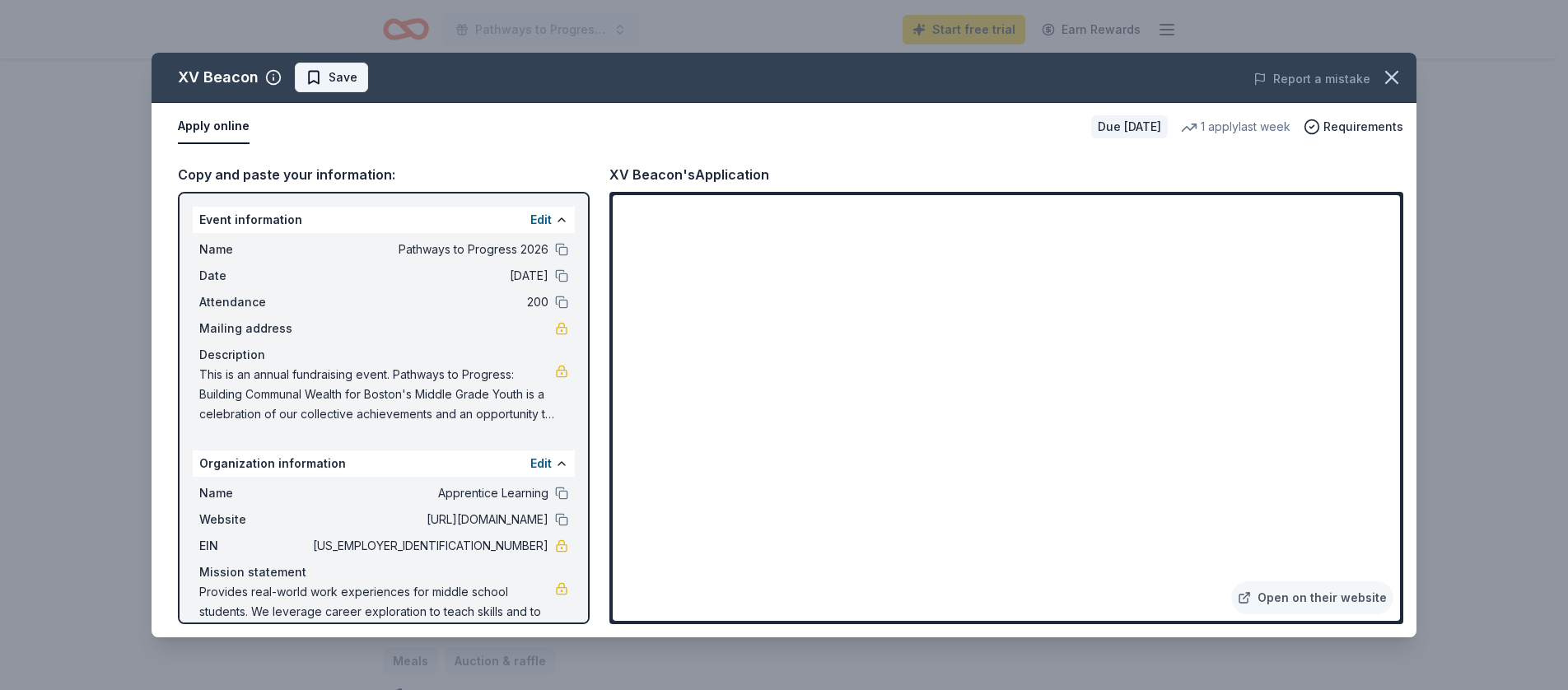
click at [315, 79] on span "Save" at bounding box center [331, 78] width 52 height 20
